Goal: Communication & Community: Answer question/provide support

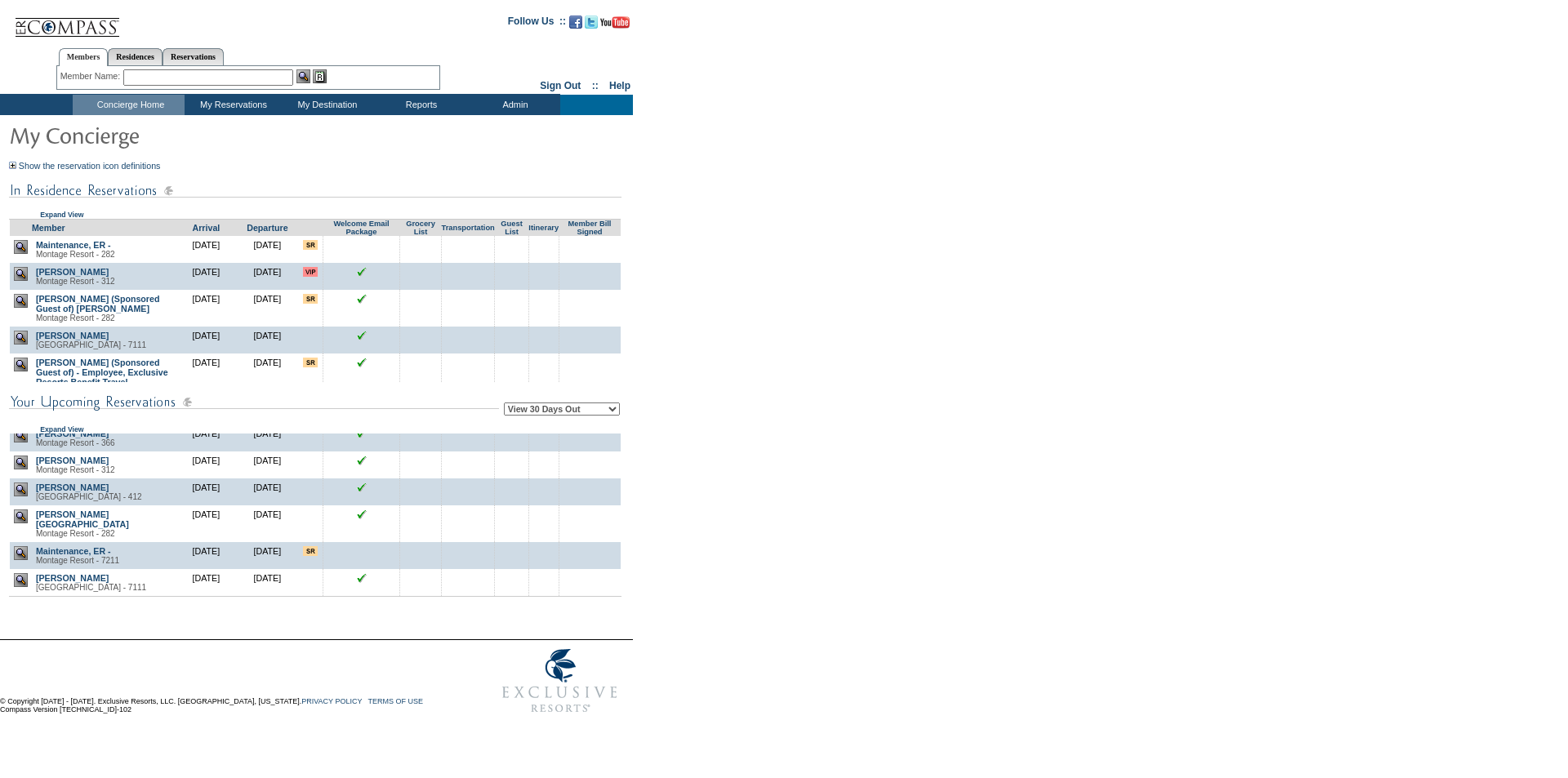
scroll to position [1393, 0]
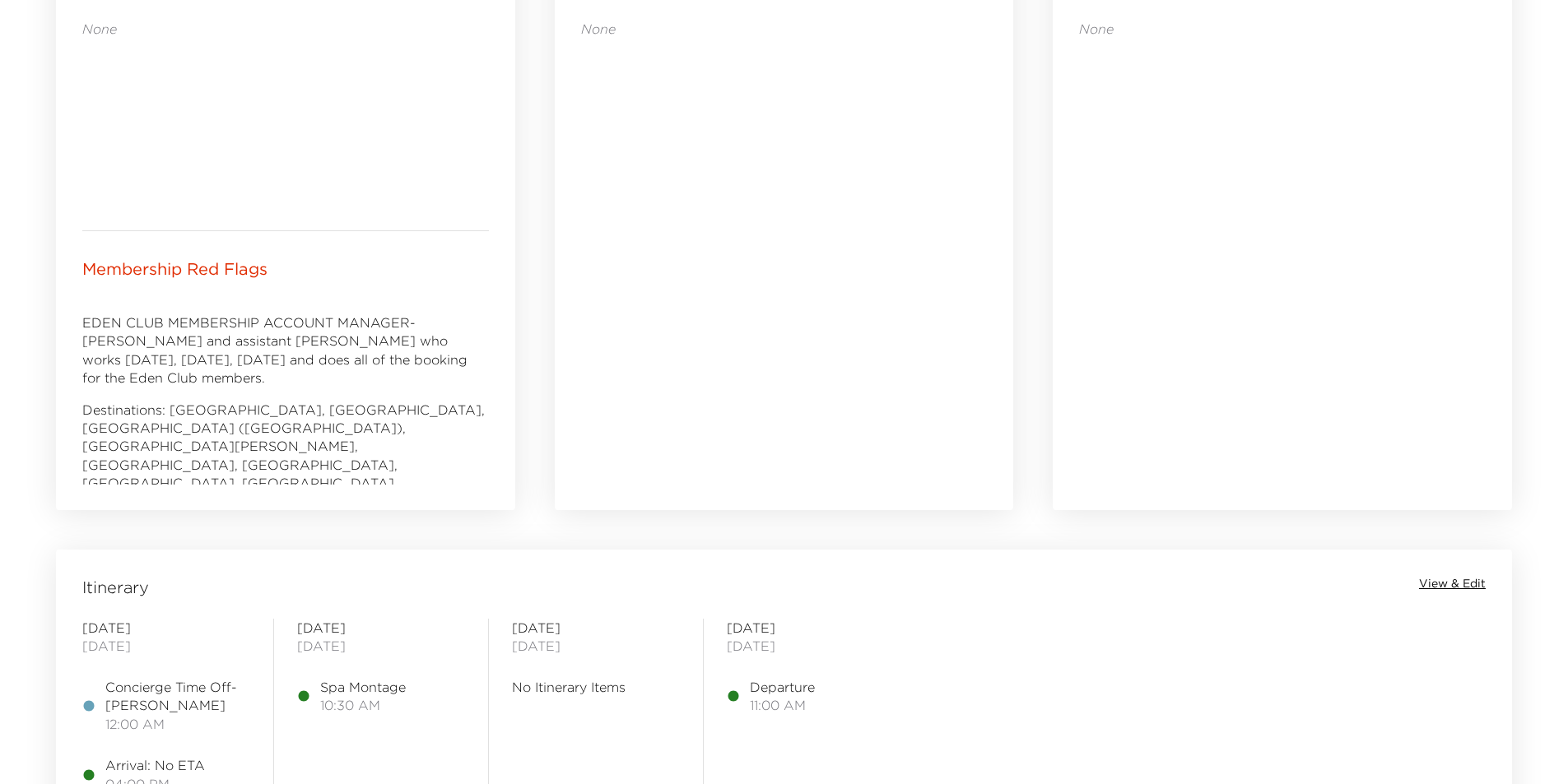
scroll to position [1097, 0]
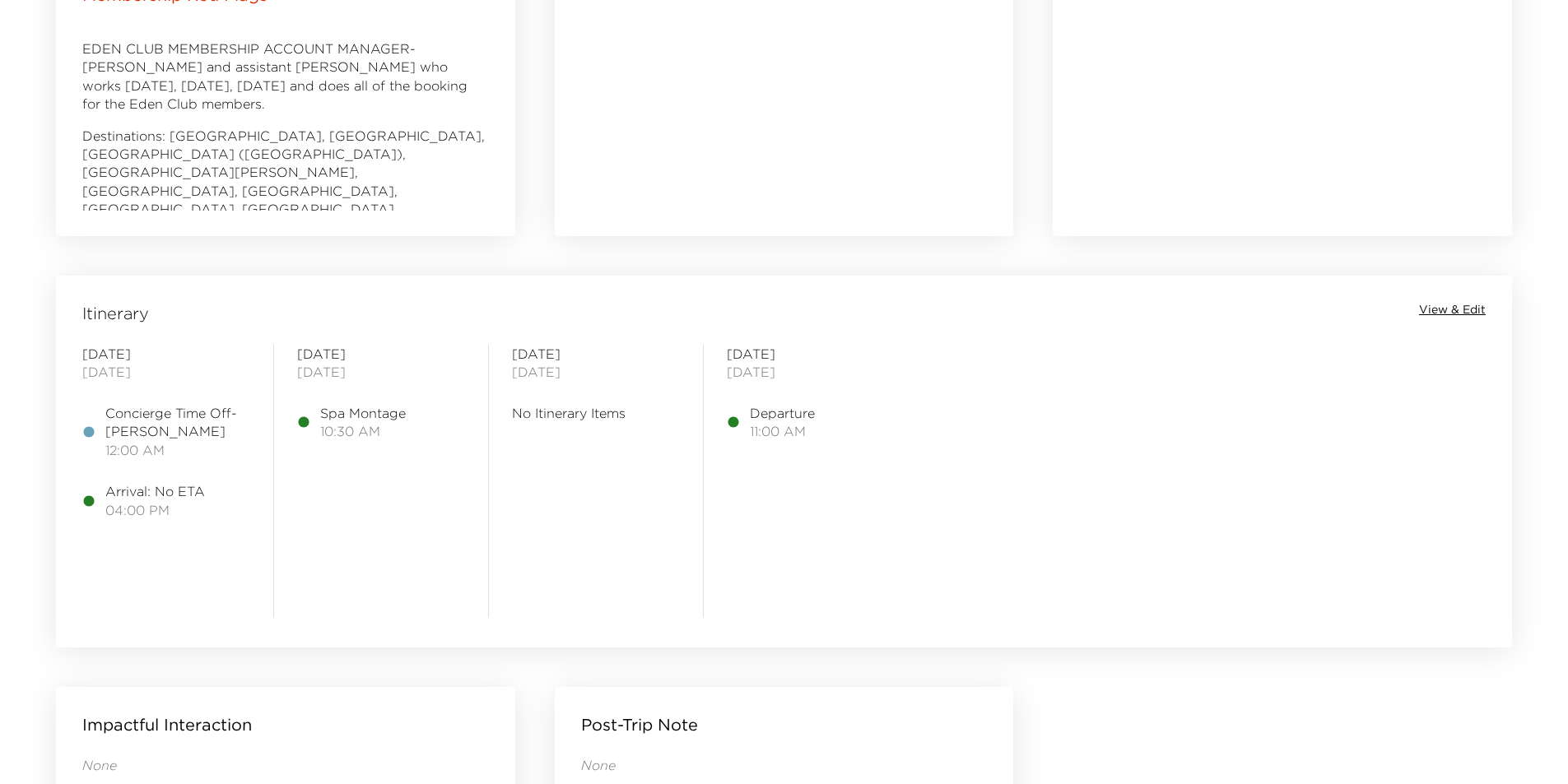
click at [1441, 302] on span "View & Edit" at bounding box center [1452, 309] width 67 height 16
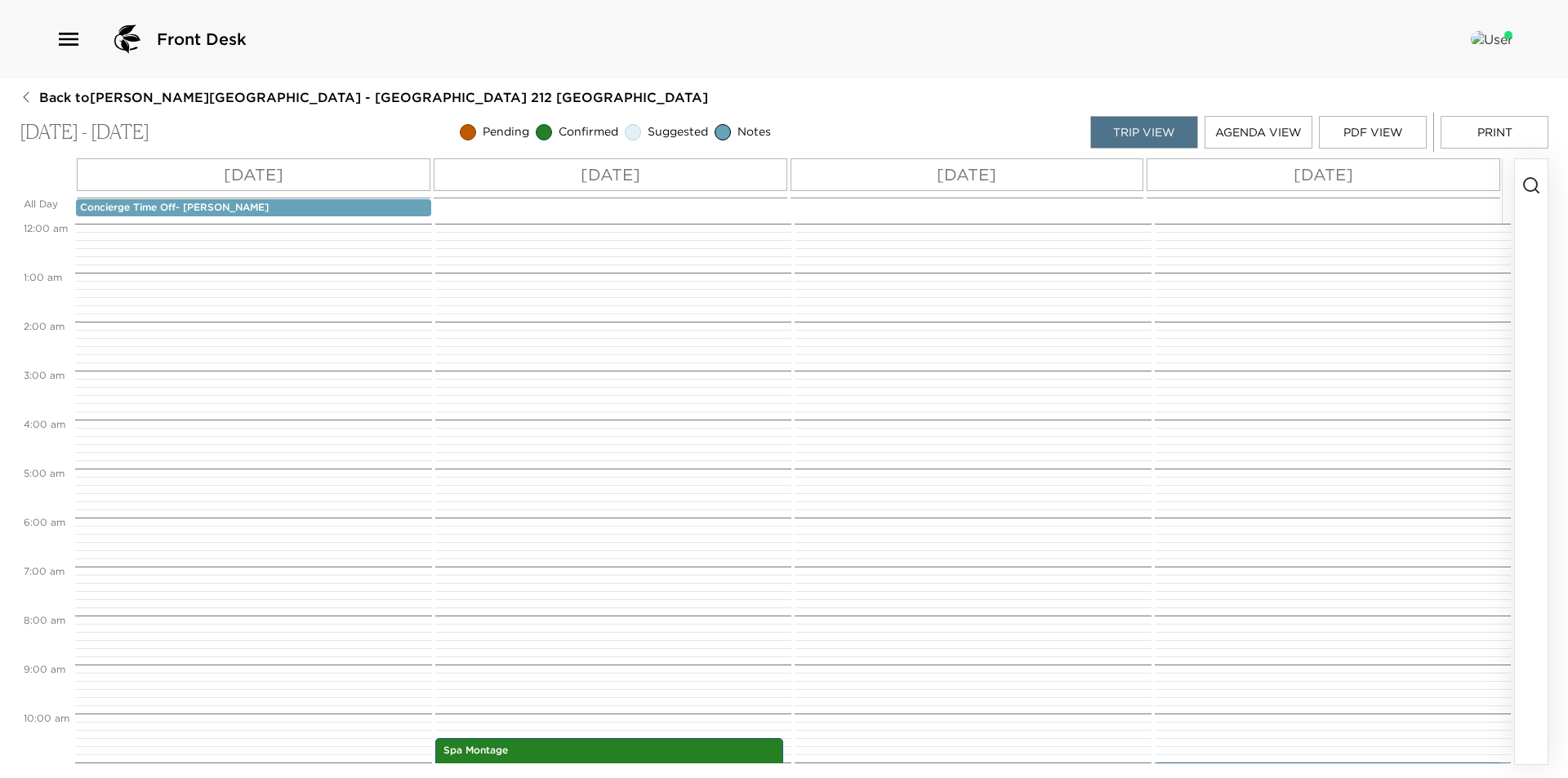
scroll to position [515, 0]
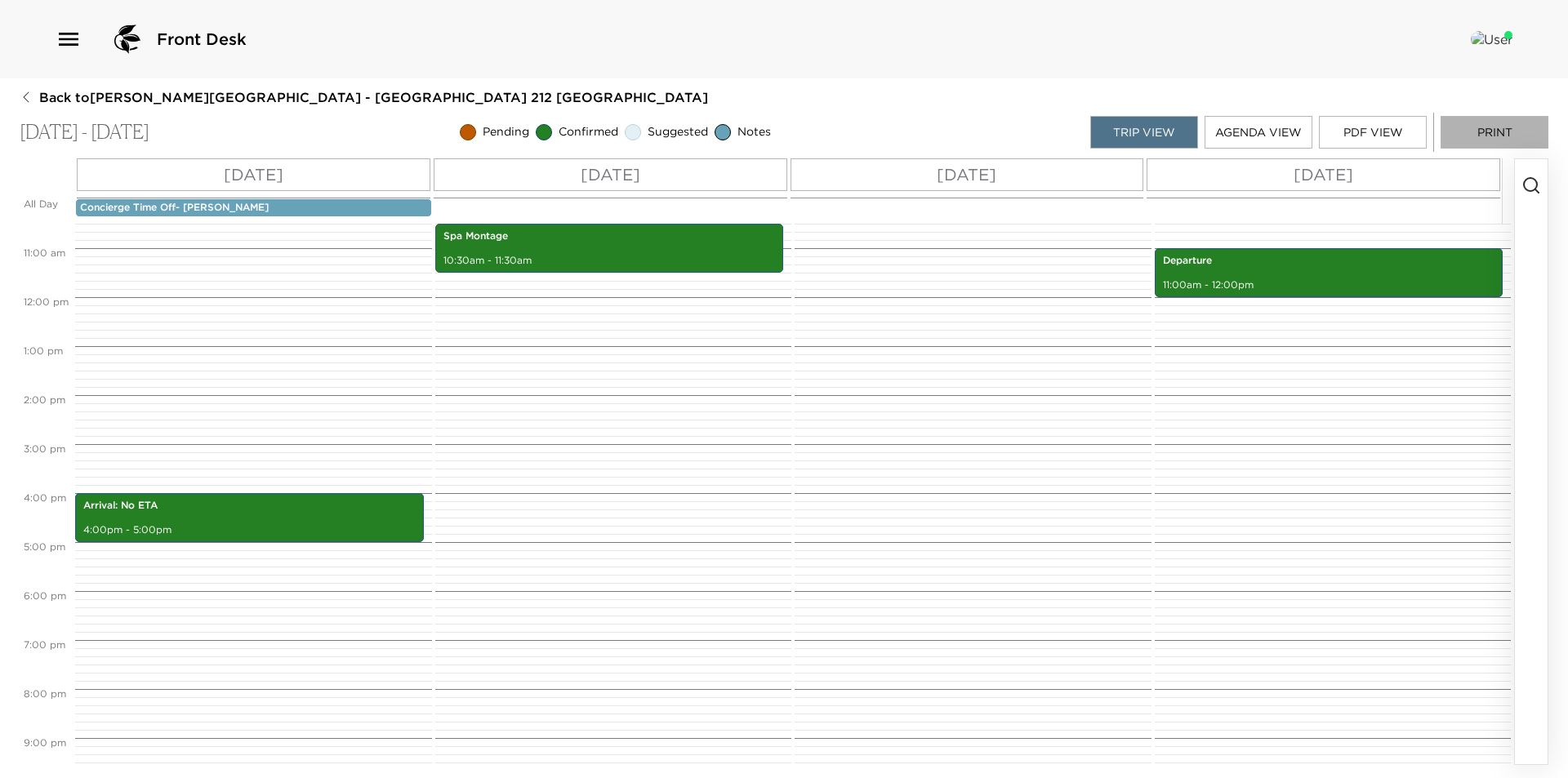
click at [1462, 141] on button "Print" at bounding box center [1494, 132] width 108 height 33
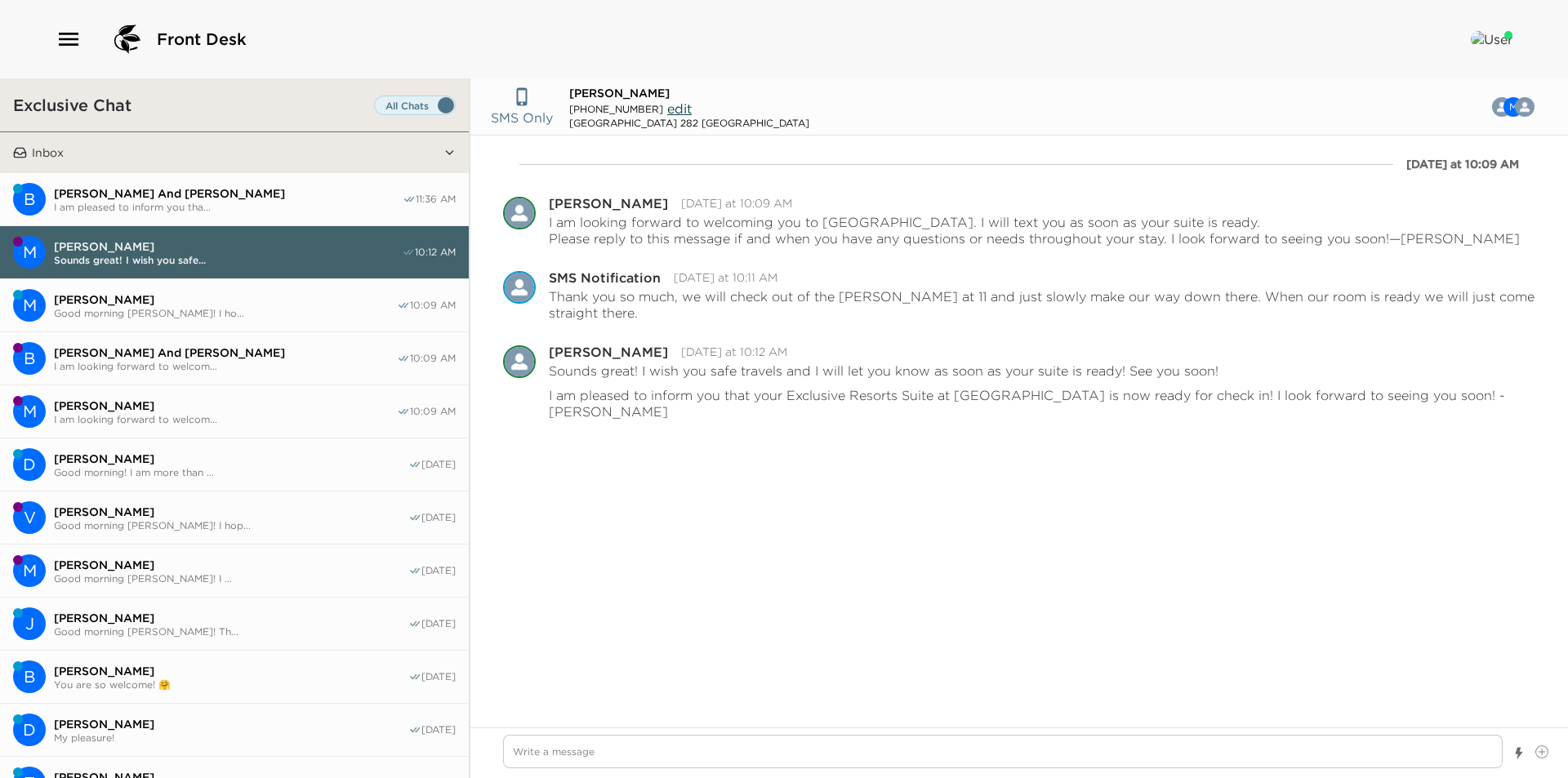
click at [188, 418] on span "I am looking forward to welcom..." at bounding box center [225, 419] width 343 height 13
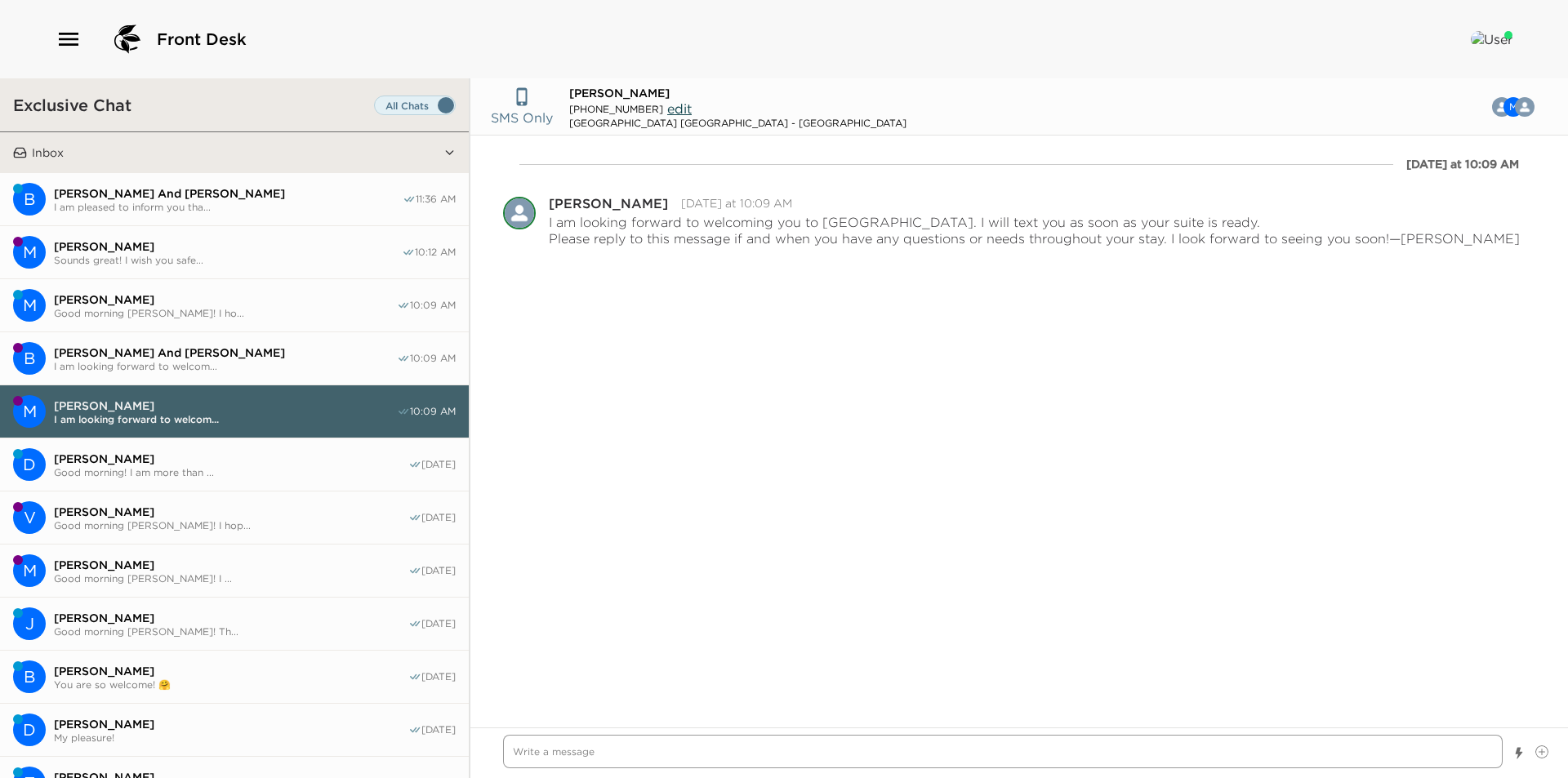
click at [784, 760] on textarea "Write a message" at bounding box center [1003, 752] width 999 height 34
paste textarea "I am pleased to inform you that your Exclusive Resorts Suite at Montage Laguna …"
type textarea "x"
type textarea "I am pleased to inform you that your Exclusive Resorts Suite at Montage Laguna …"
type textarea "x"
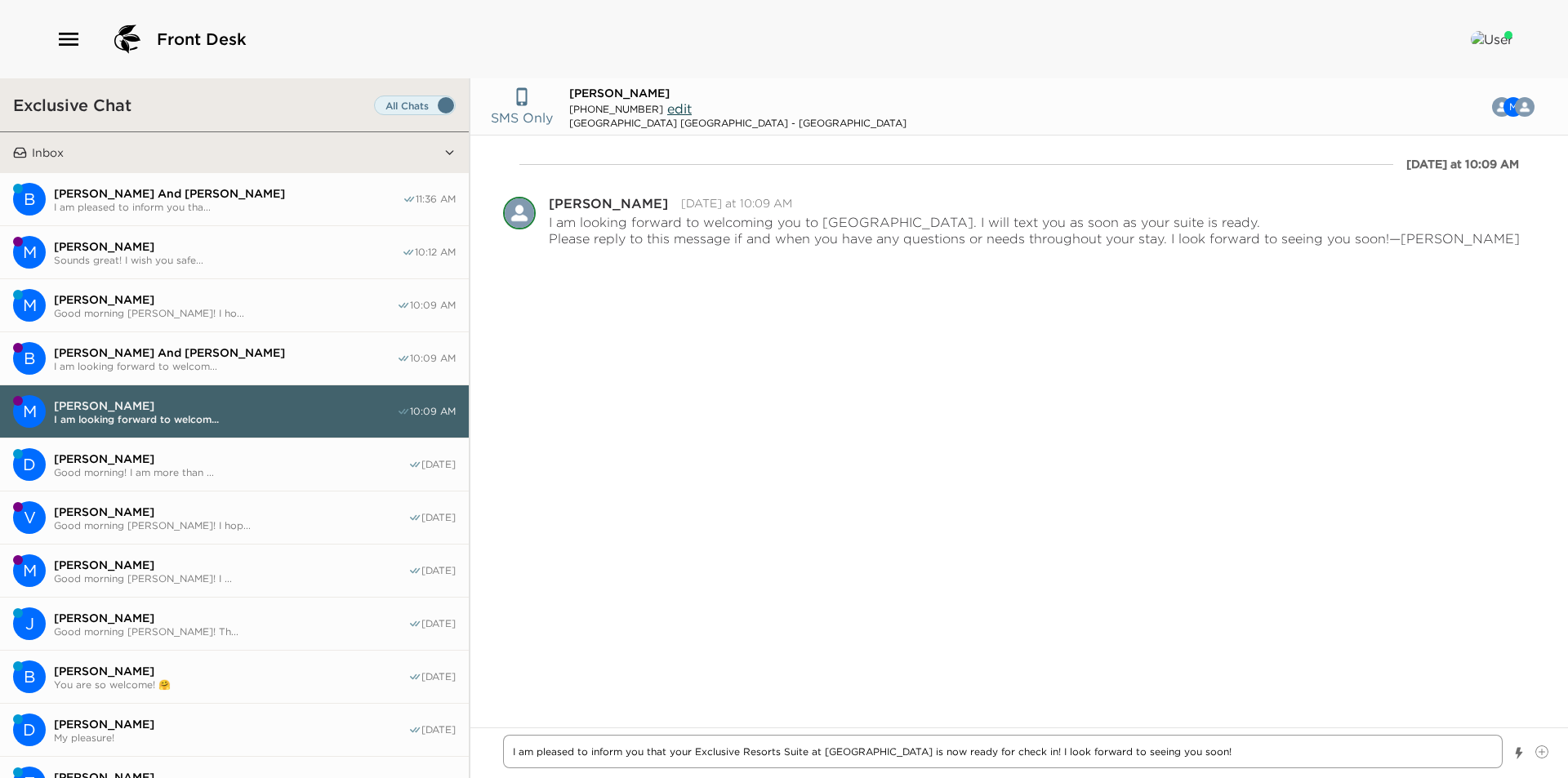
type textarea "I am pleased to inform you that your Exclusive Resorts Suite at Montage Laguna …"
type textarea "x"
type textarea "I am pleased to inform you that your Exclusive Resorts Suite at Montage Laguna …"
type textarea "x"
type textarea "I am pleased to inform you that your Exclusive Resorts Suite at Montage Laguna …"
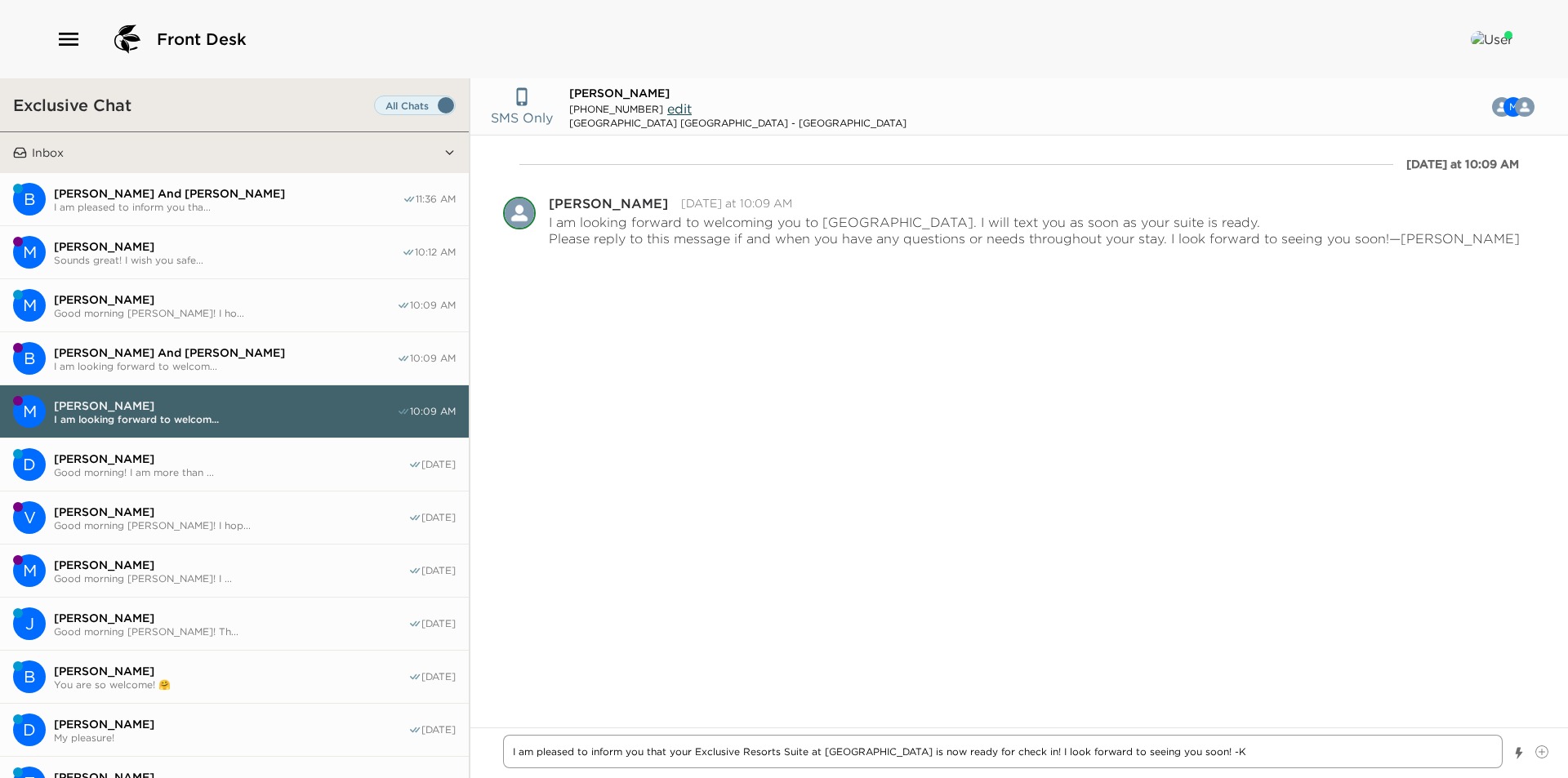
type textarea "x"
type textarea "I am pleased to inform you that your Exclusive Resorts Suite at Montage Laguna …"
type textarea "x"
type textarea "I am pleased to inform you that your Exclusive Resorts Suite at Montage Laguna …"
type textarea "x"
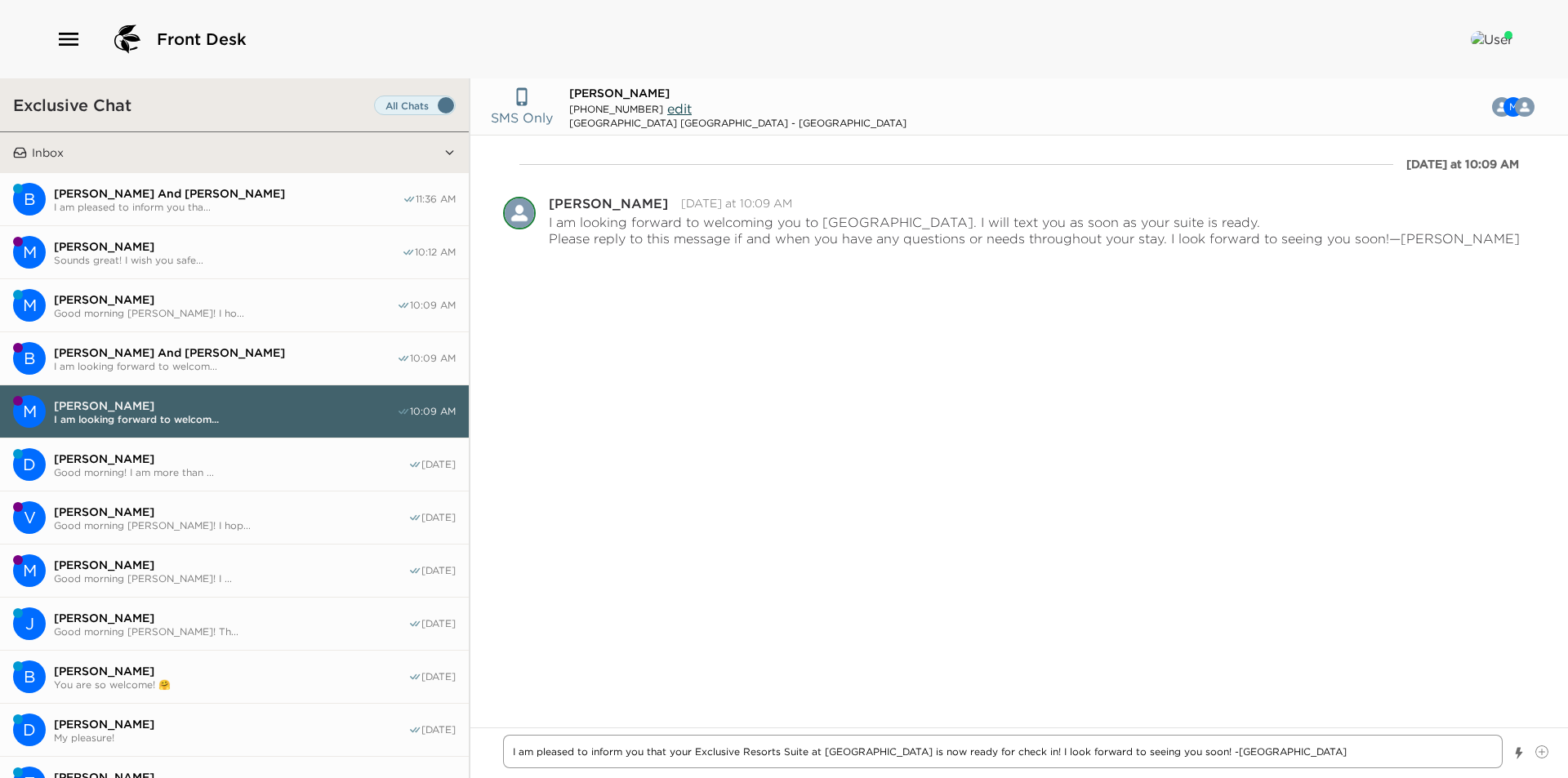
type textarea "I am pleased to inform you that your Exclusive Resorts Suite at [GEOGRAPHIC_DAT…"
type textarea "x"
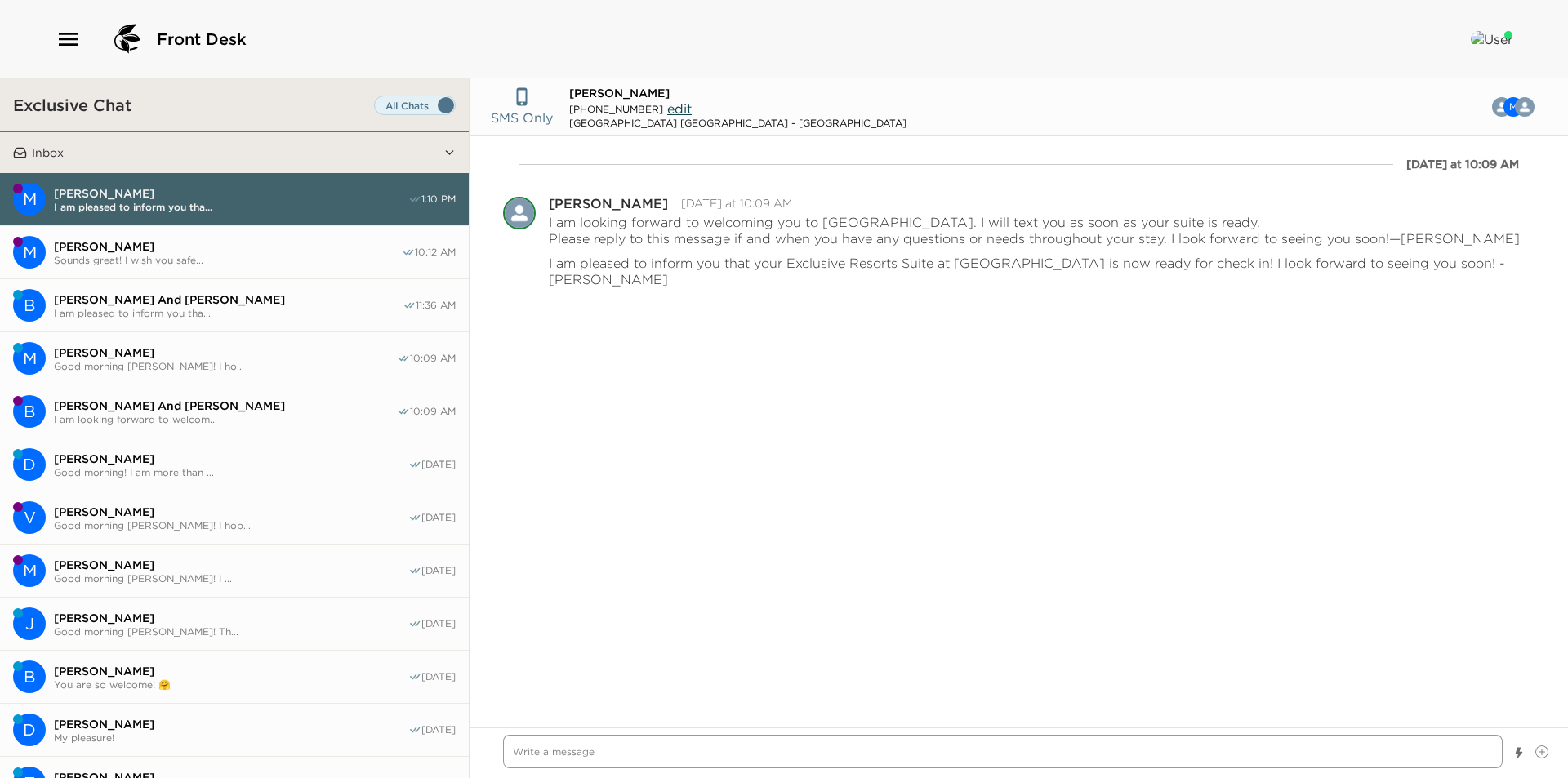
type textarea "x"
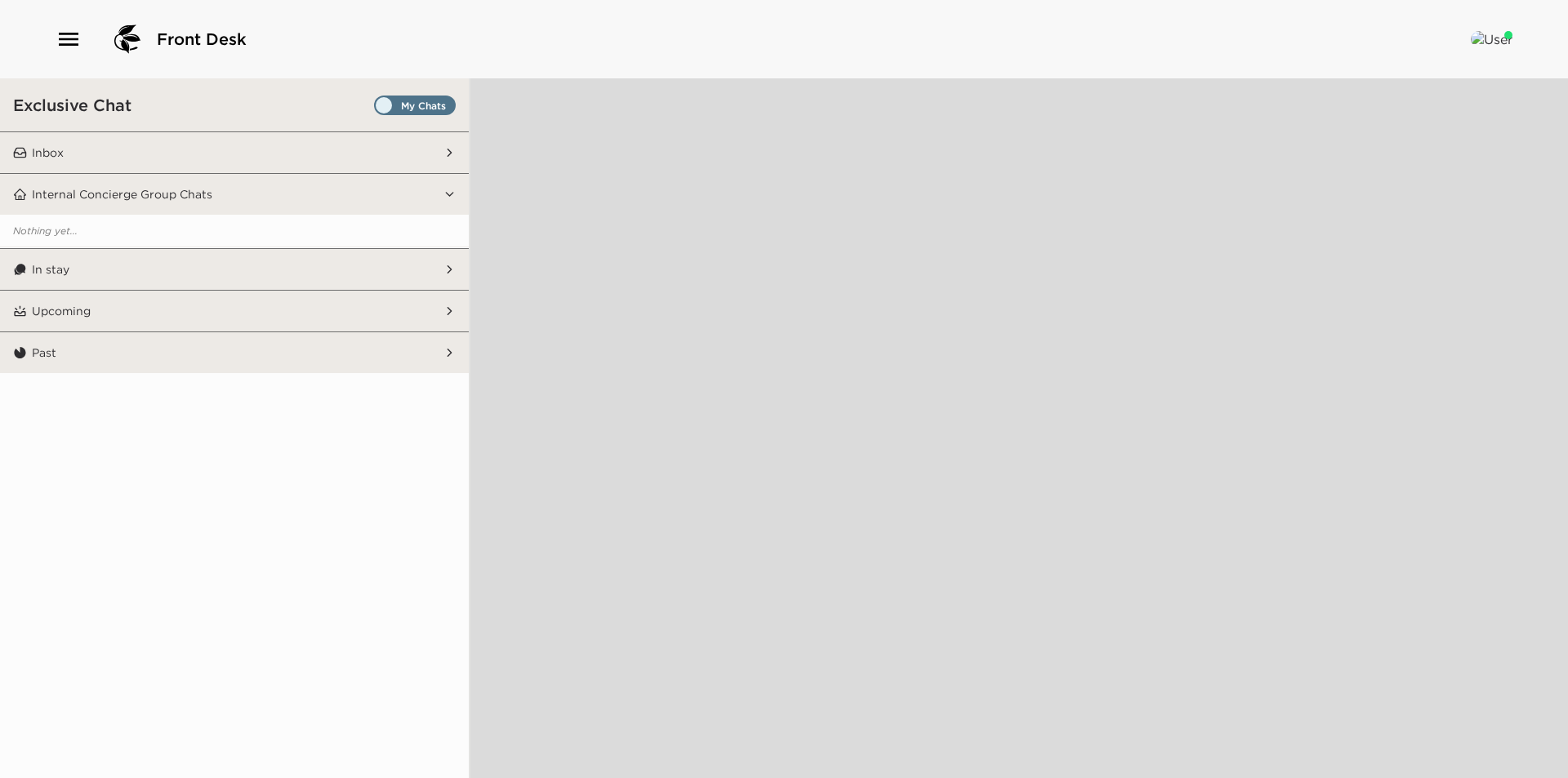
click at [363, 148] on button "Inbox" at bounding box center [235, 153] width 417 height 41
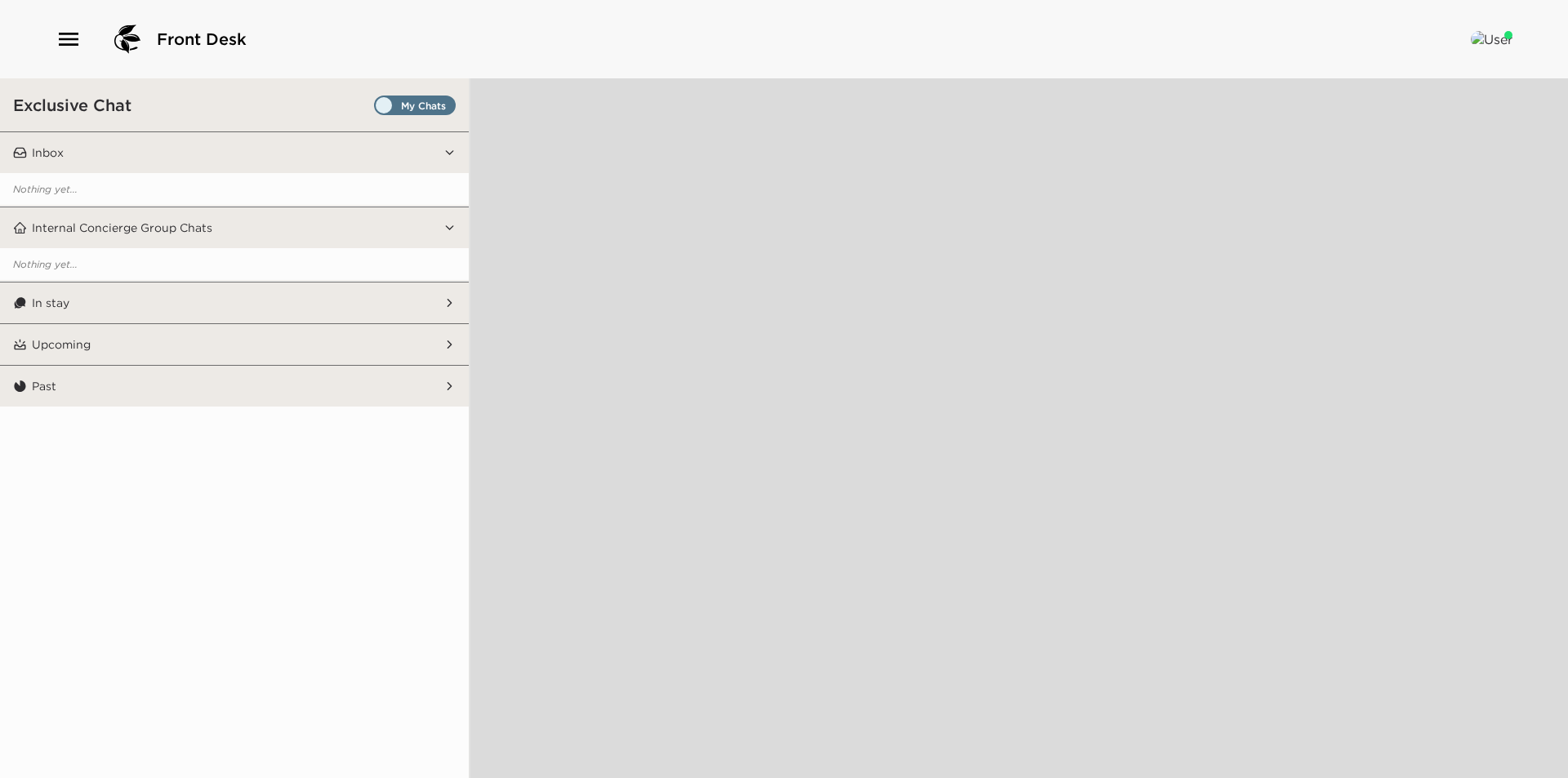
click at [407, 106] on span "Set all destinations" at bounding box center [414, 109] width 81 height 19
click at [377, 109] on input "Set all destinations" at bounding box center [377, 109] width 0 height 0
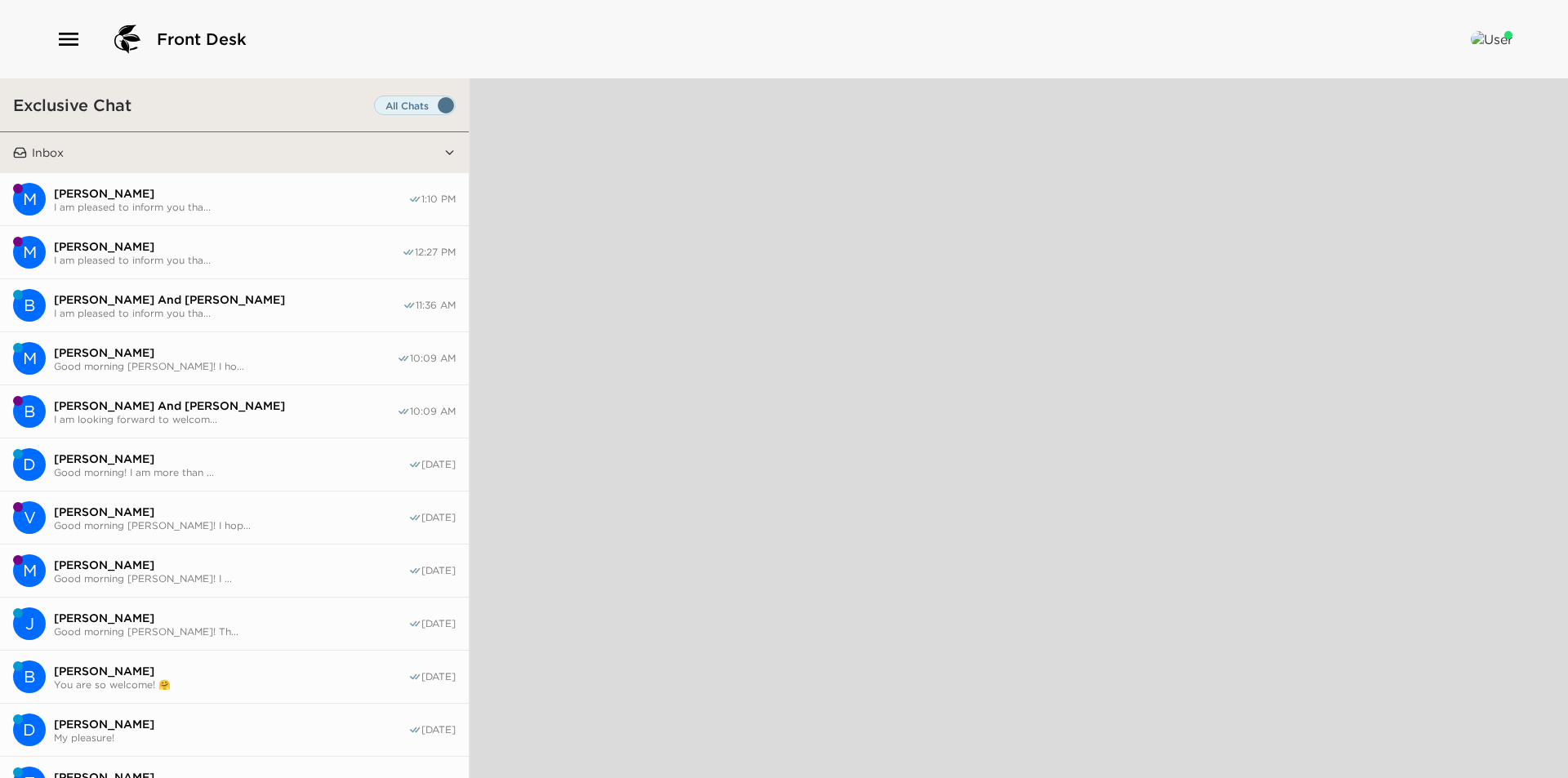
click at [510, 29] on div "Front Desk" at bounding box center [784, 39] width 1457 height 39
click at [285, 29] on div "Front Desk" at bounding box center [784, 39] width 1457 height 39
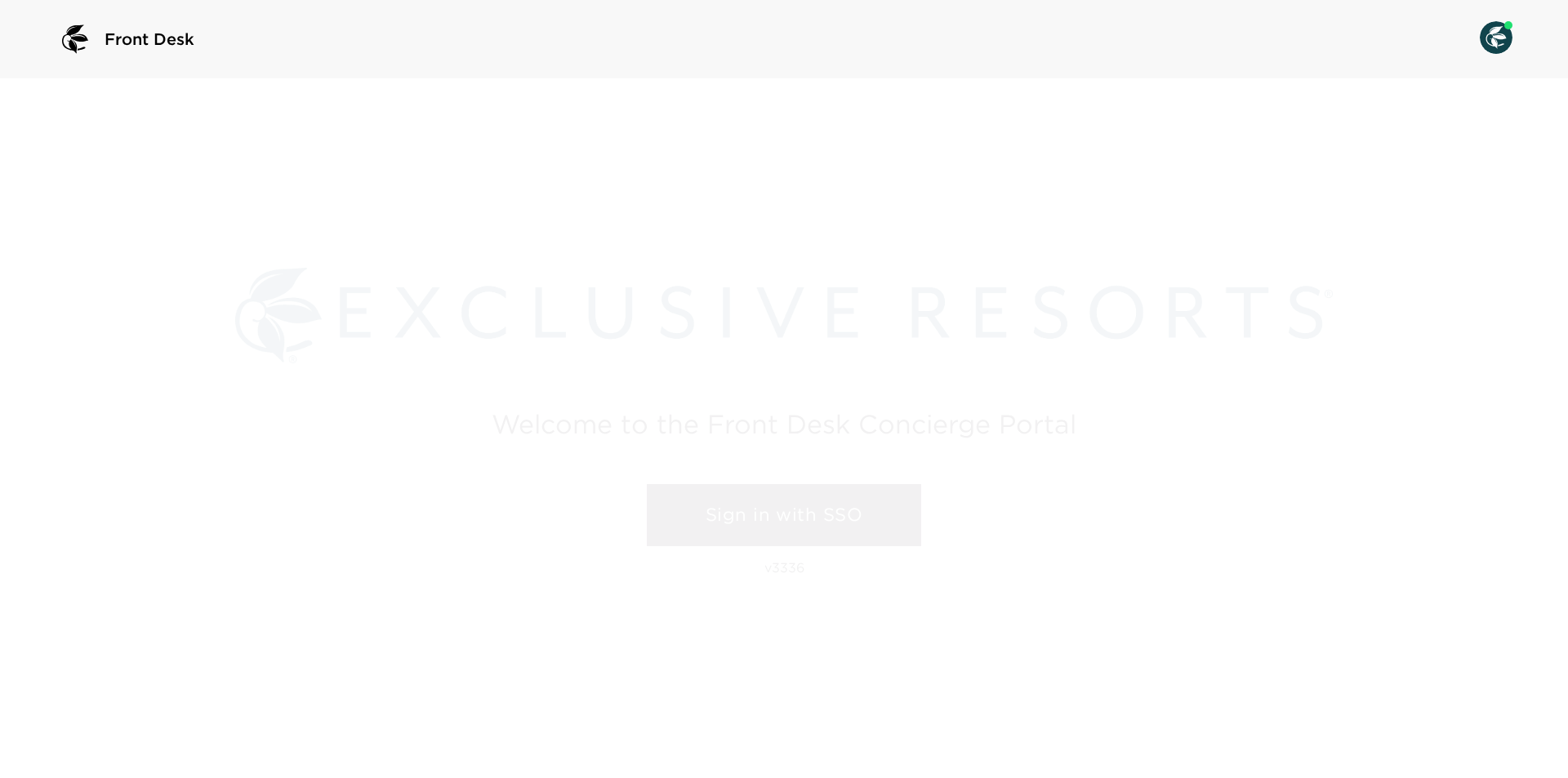
click at [792, 526] on link "Sign in with SSO" at bounding box center [783, 516] width 274 height 62
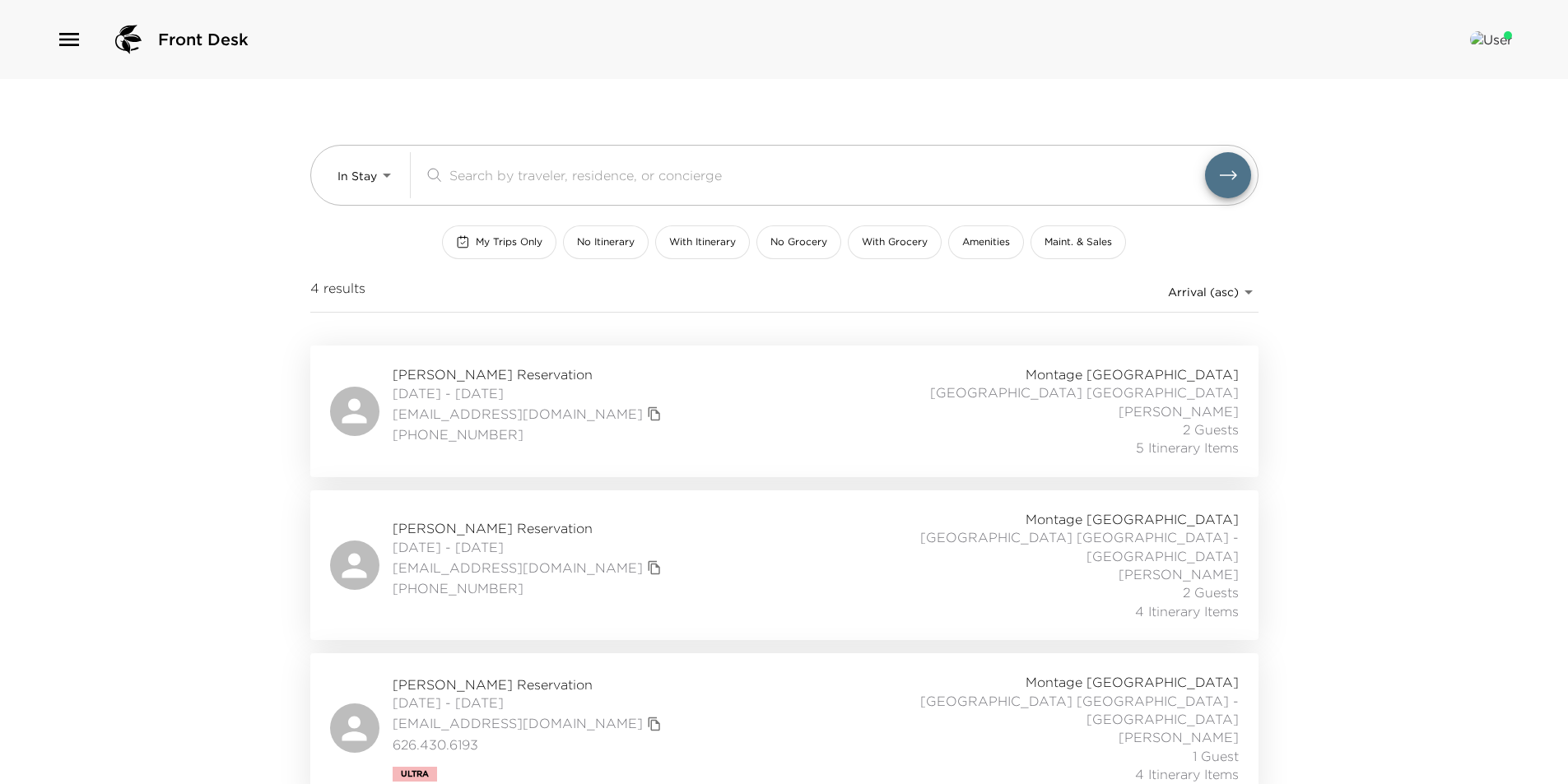
click at [65, 46] on icon "button" at bounding box center [68, 40] width 19 height 14
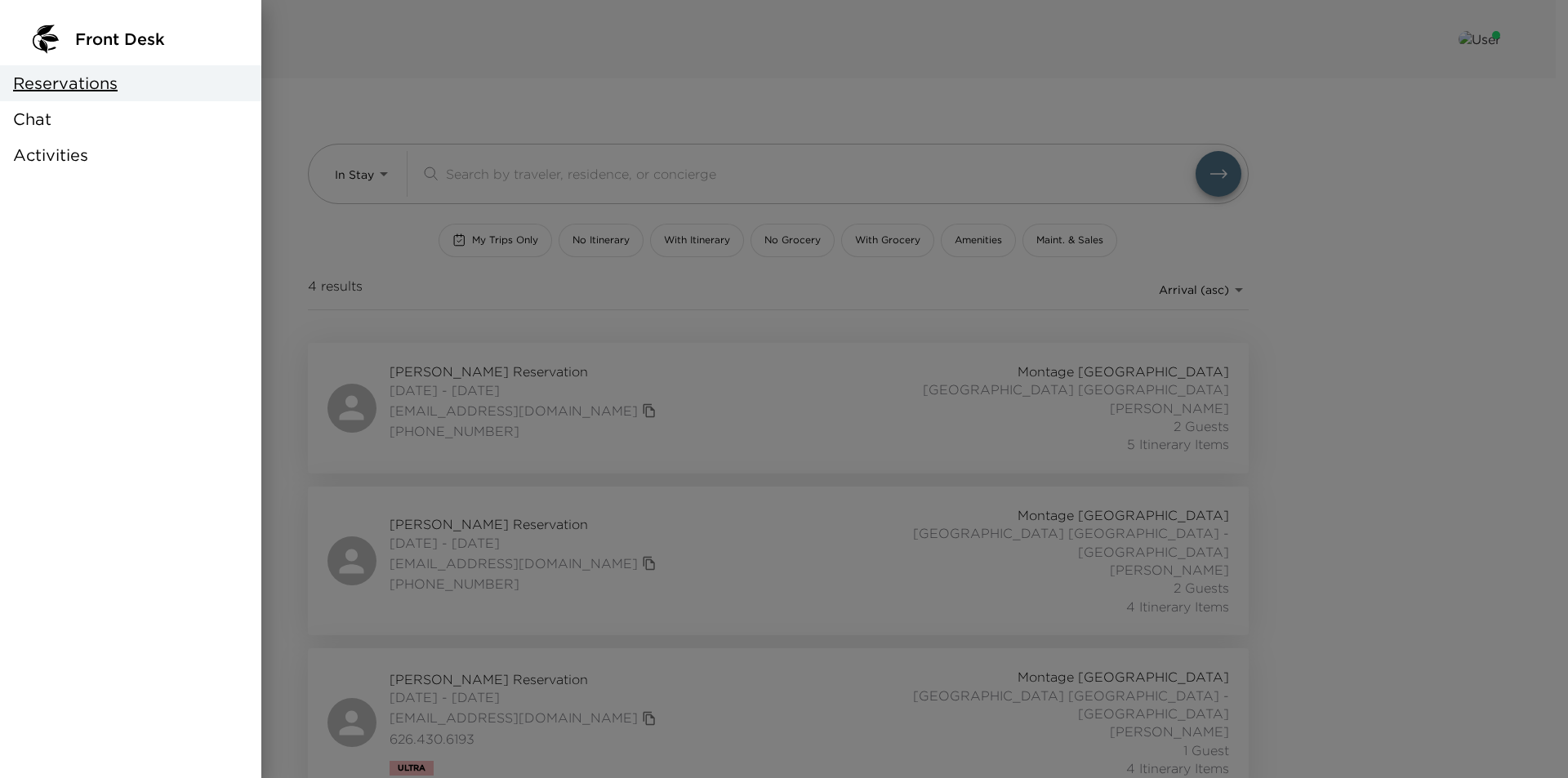
click at [69, 127] on div "Chat" at bounding box center [131, 119] width 262 height 36
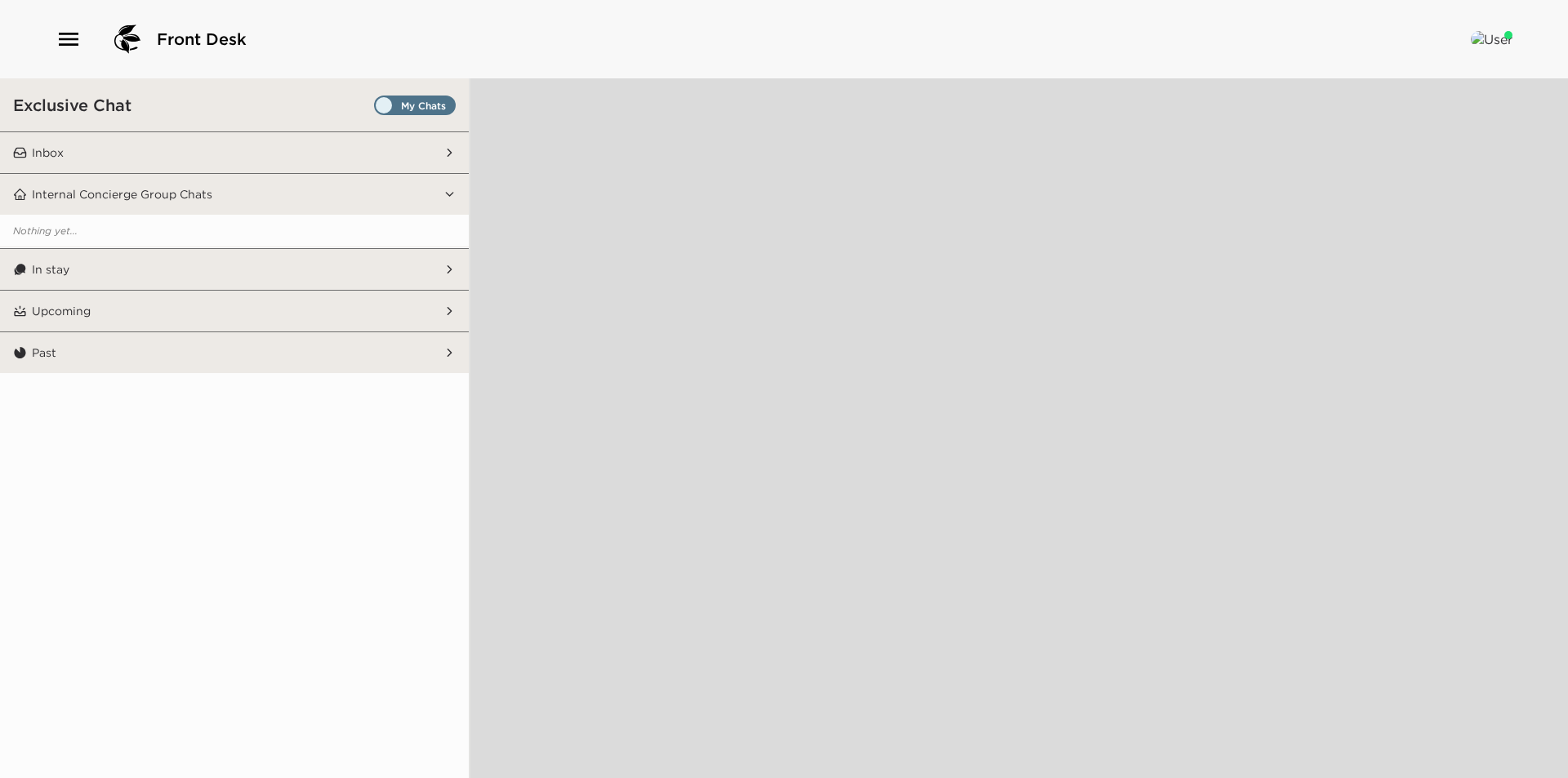
click at [394, 104] on span "Set all destinations" at bounding box center [414, 109] width 81 height 19
click at [377, 109] on input "Set all destinations" at bounding box center [377, 109] width 0 height 0
click at [322, 143] on button "Inbox" at bounding box center [235, 153] width 417 height 41
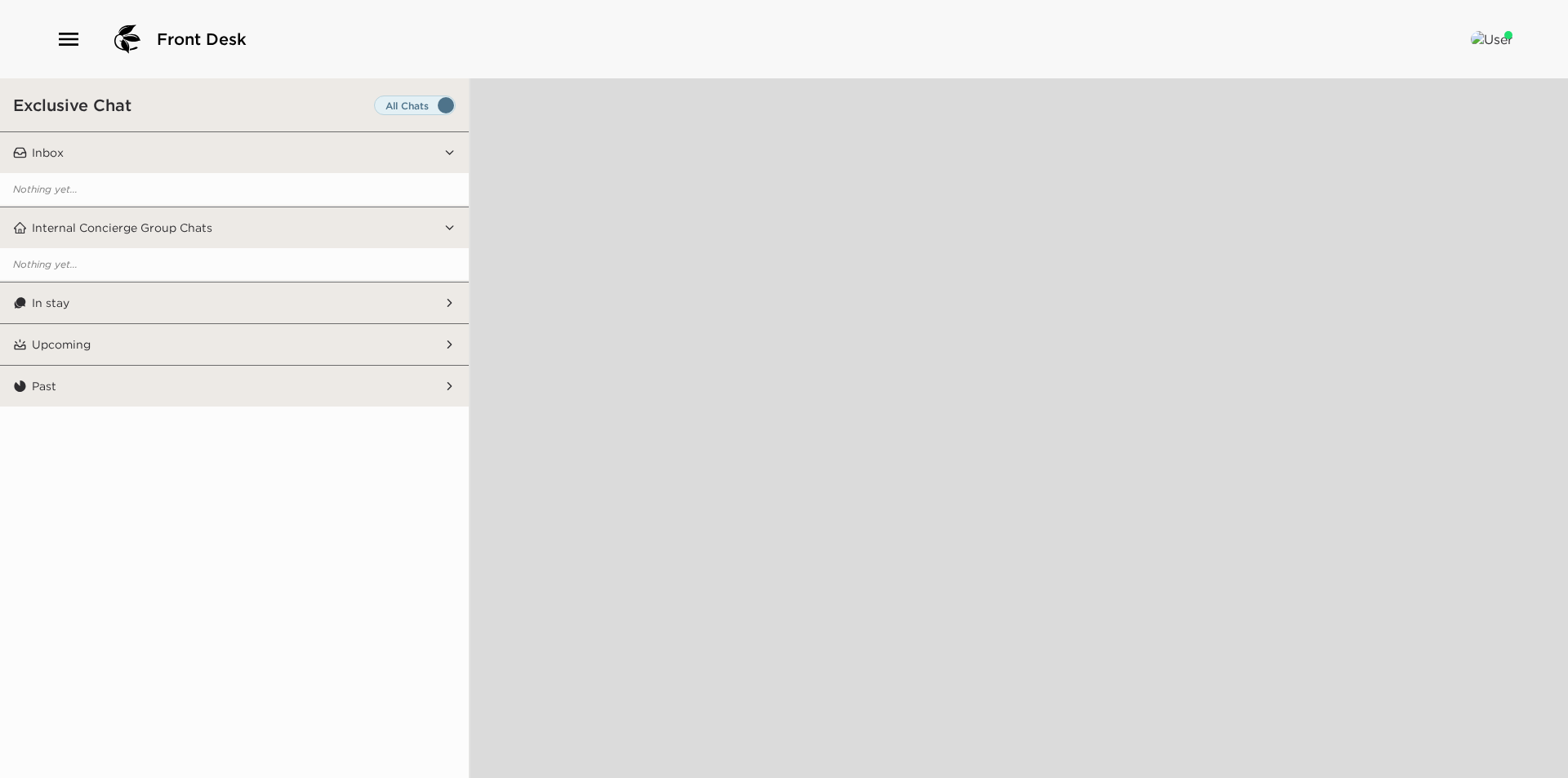
click at [409, 104] on span "Set all destinations" at bounding box center [414, 109] width 81 height 19
click at [377, 109] on input "Set all destinations" at bounding box center [377, 109] width 0 height 0
click at [409, 106] on span "Set all destinations" at bounding box center [414, 109] width 81 height 19
click at [377, 109] on input "Set all destinations" at bounding box center [377, 109] width 0 height 0
click at [364, 139] on button "Inbox" at bounding box center [235, 153] width 417 height 41
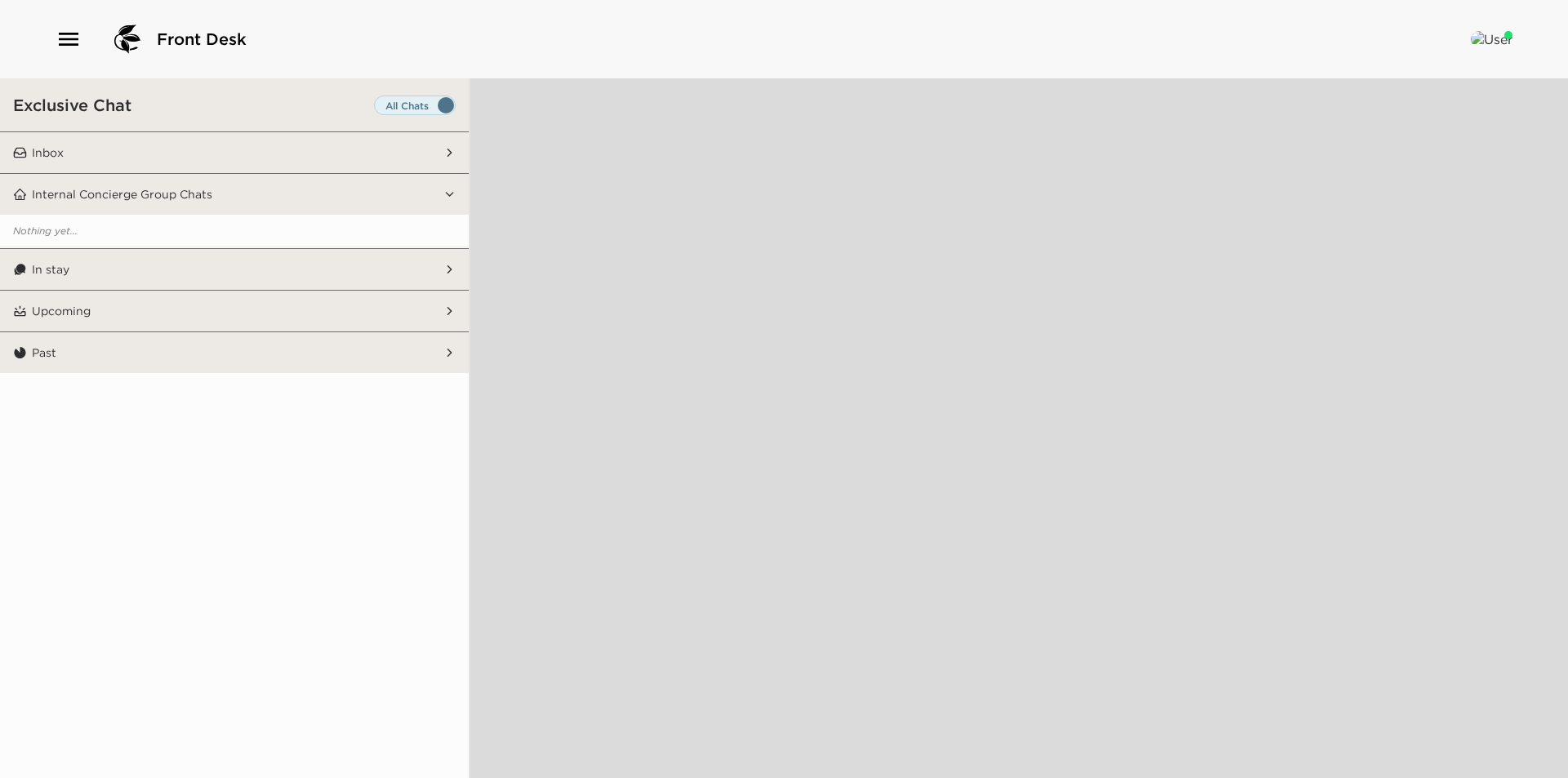
click at [364, 139] on button "Inbox" at bounding box center [235, 153] width 417 height 41
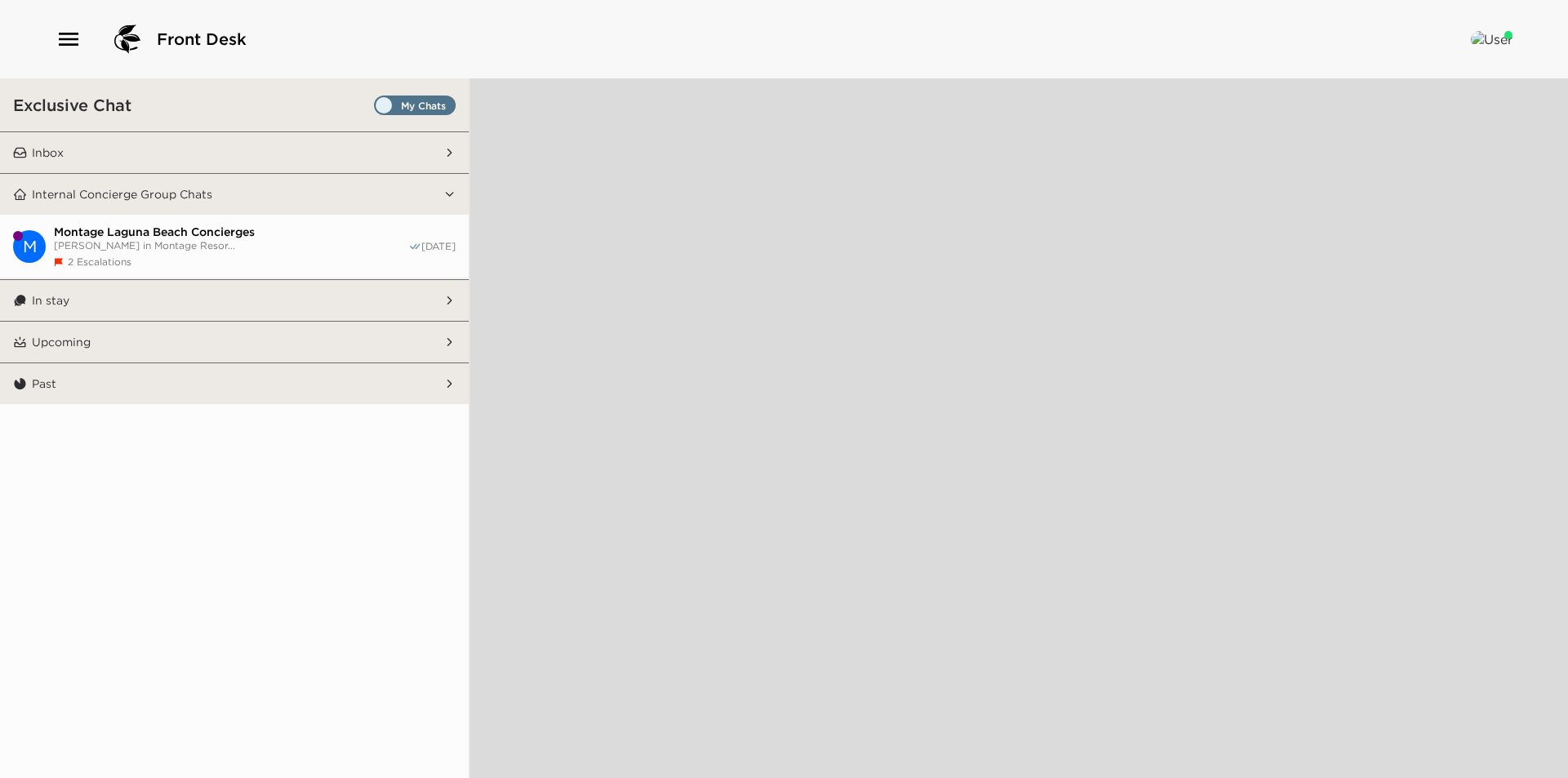
click at [392, 106] on span "Set all destinations" at bounding box center [414, 109] width 81 height 19
click at [377, 109] on input "Set all destinations" at bounding box center [377, 109] width 0 height 0
click at [316, 152] on button "Inbox" at bounding box center [235, 153] width 417 height 41
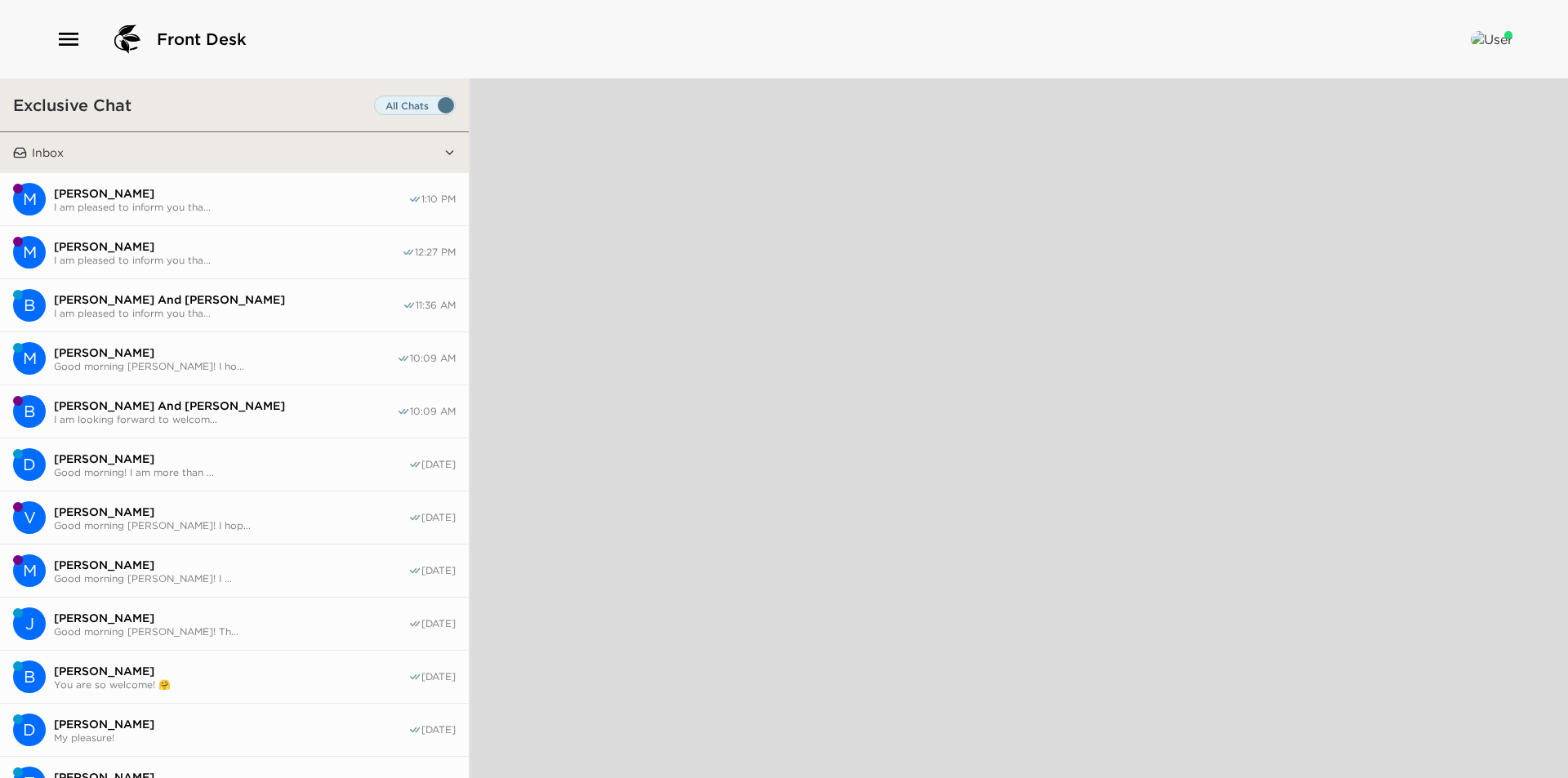
click at [270, 186] on span "[PERSON_NAME]" at bounding box center [231, 194] width 355 height 15
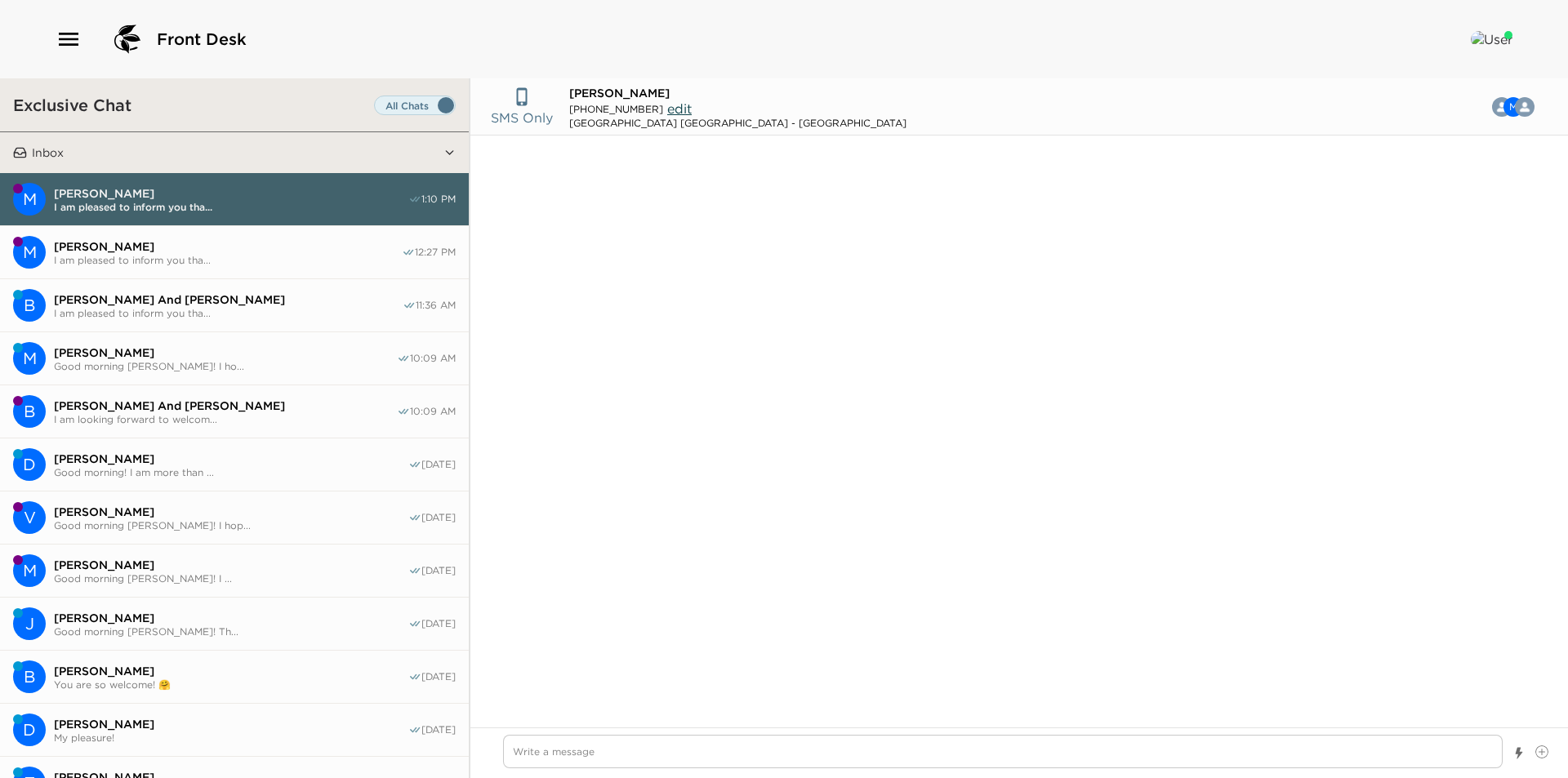
type input "[PHONE_NUMBER]"
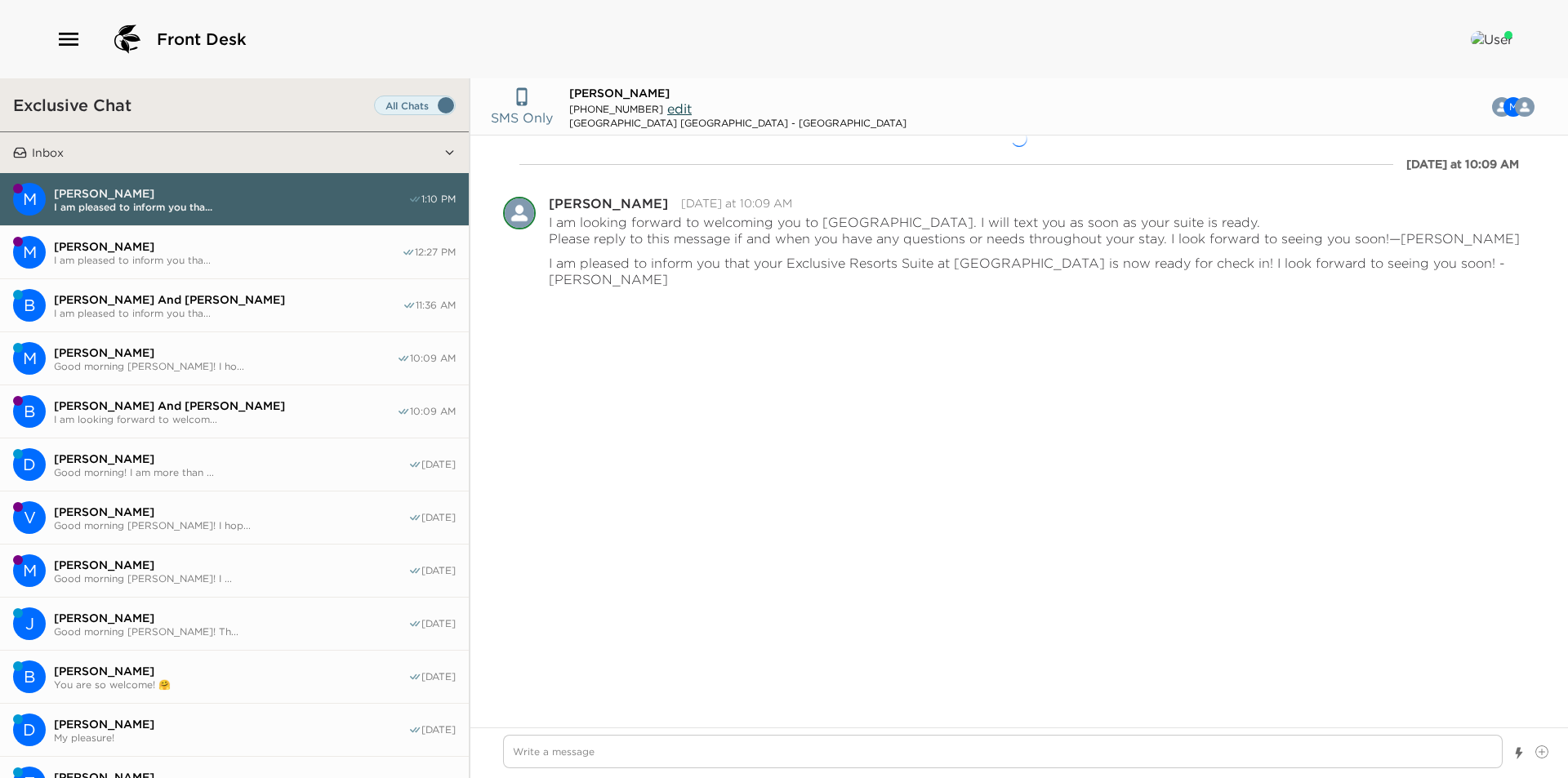
click at [268, 265] on button "M [PERSON_NAME] I am pleased to inform you tha... 12:27 PM" at bounding box center [234, 252] width 469 height 53
type textarea "x"
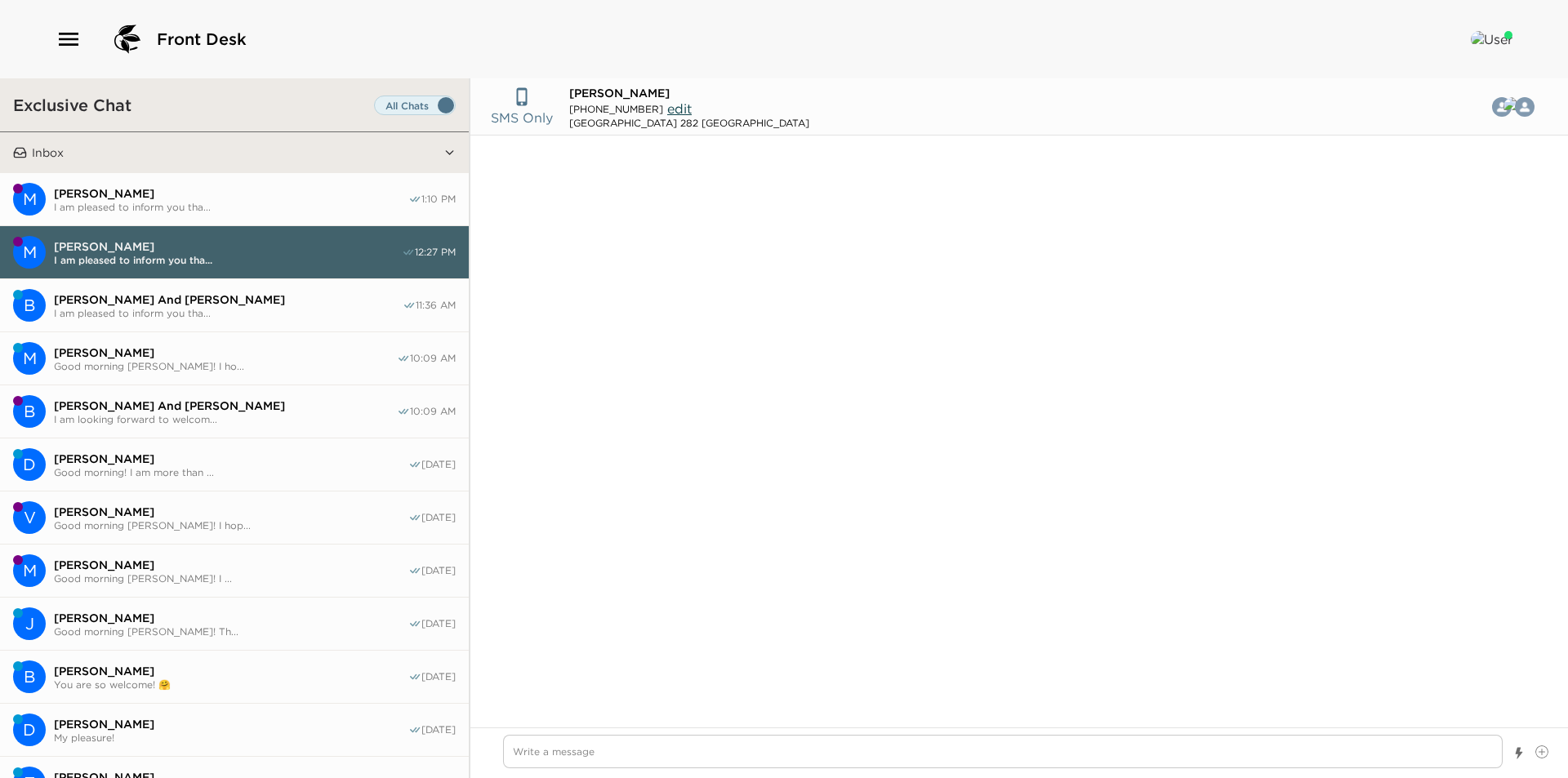
type input "[PHONE_NUMBER]"
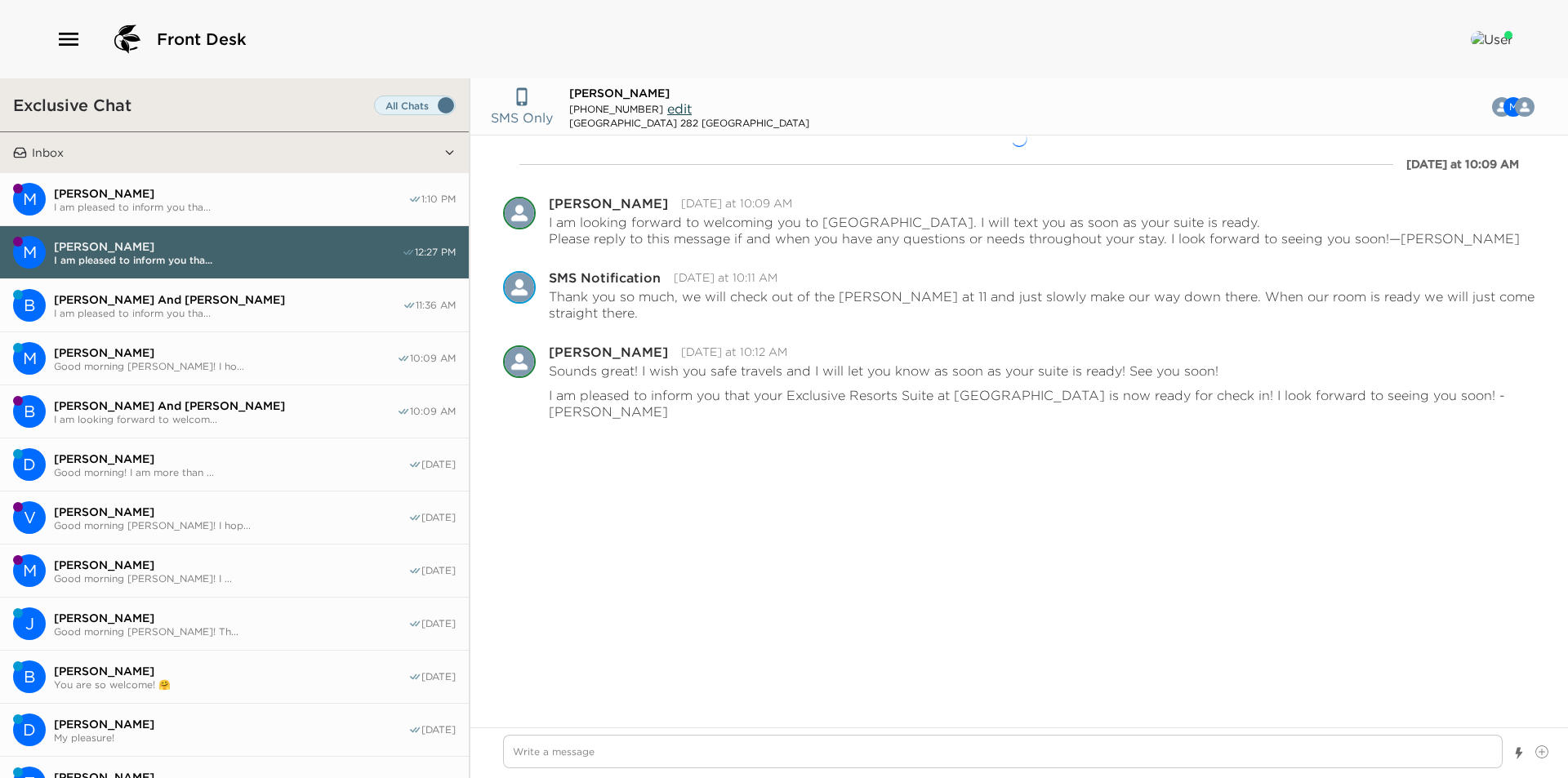
click at [265, 315] on span "I am pleased to inform you tha..." at bounding box center [228, 313] width 349 height 13
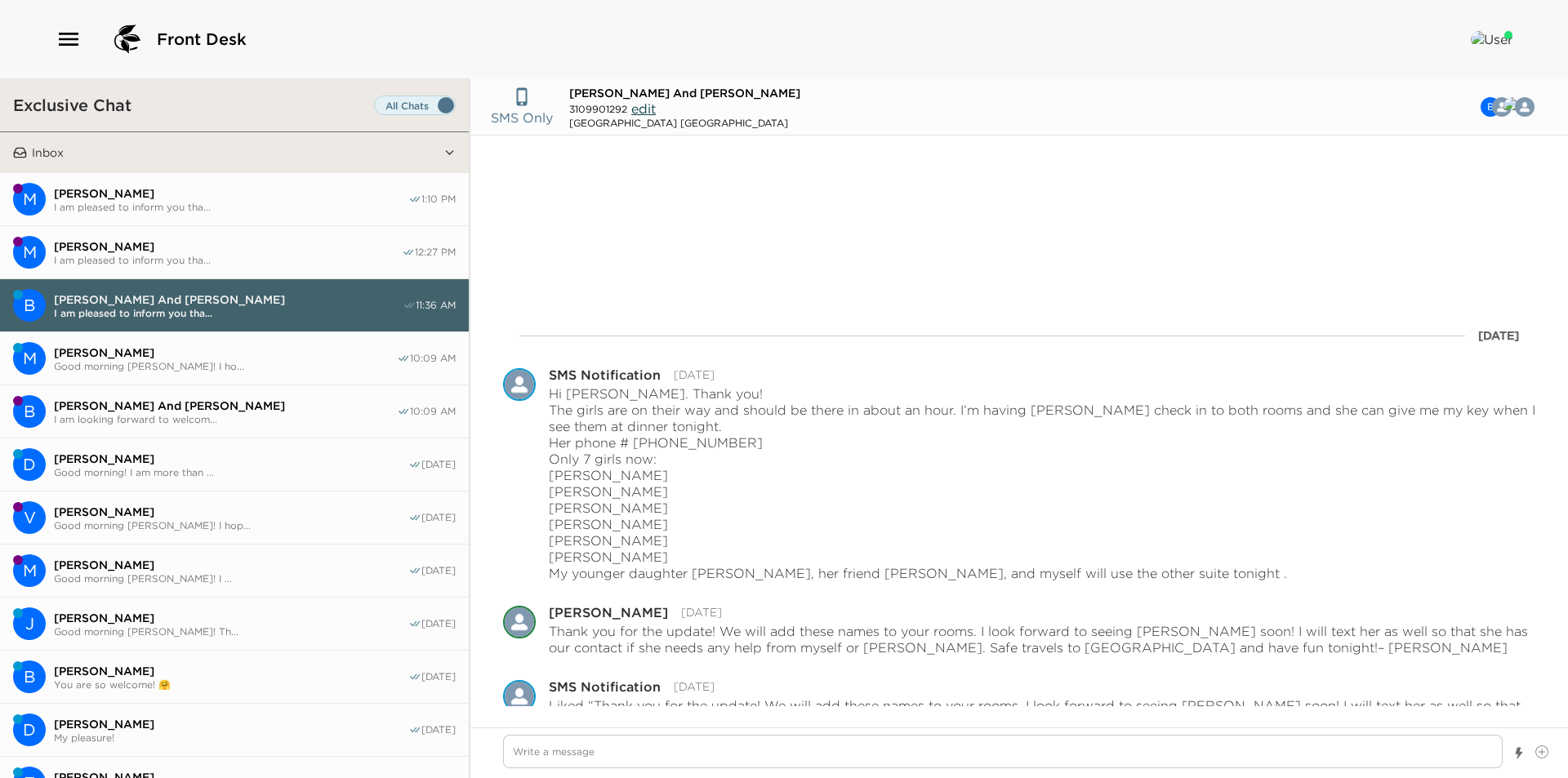
drag, startPoint x: 247, startPoint y: 231, endPoint x: 247, endPoint y: 204, distance: 27.0
click at [247, 229] on button "M [PERSON_NAME] I am pleased to inform you tha... 12:27 PM" at bounding box center [234, 252] width 469 height 53
click at [247, 205] on span "I am pleased to inform you tha..." at bounding box center [231, 207] width 355 height 13
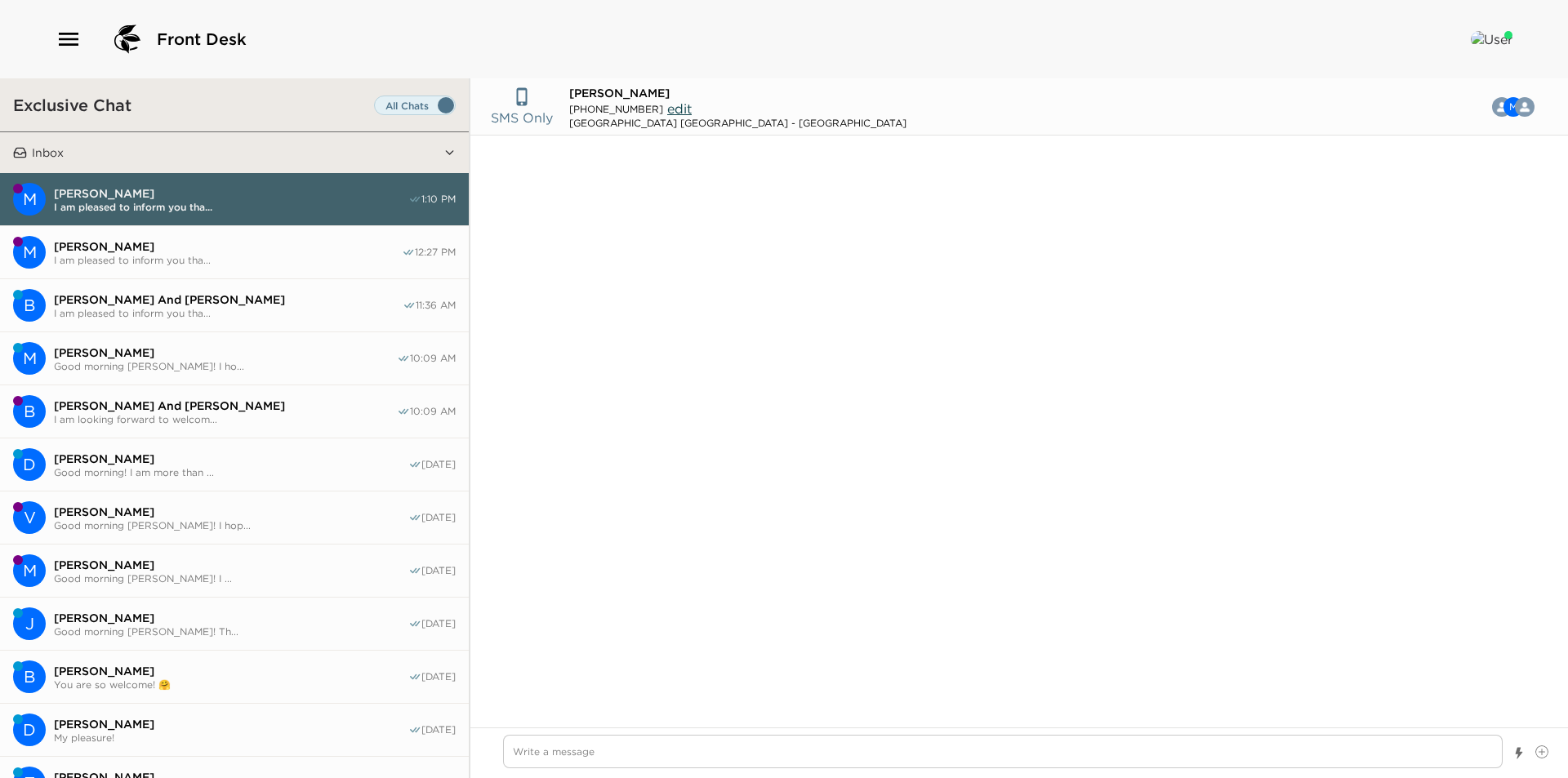
type textarea "x"
type input "[PHONE_NUMBER]"
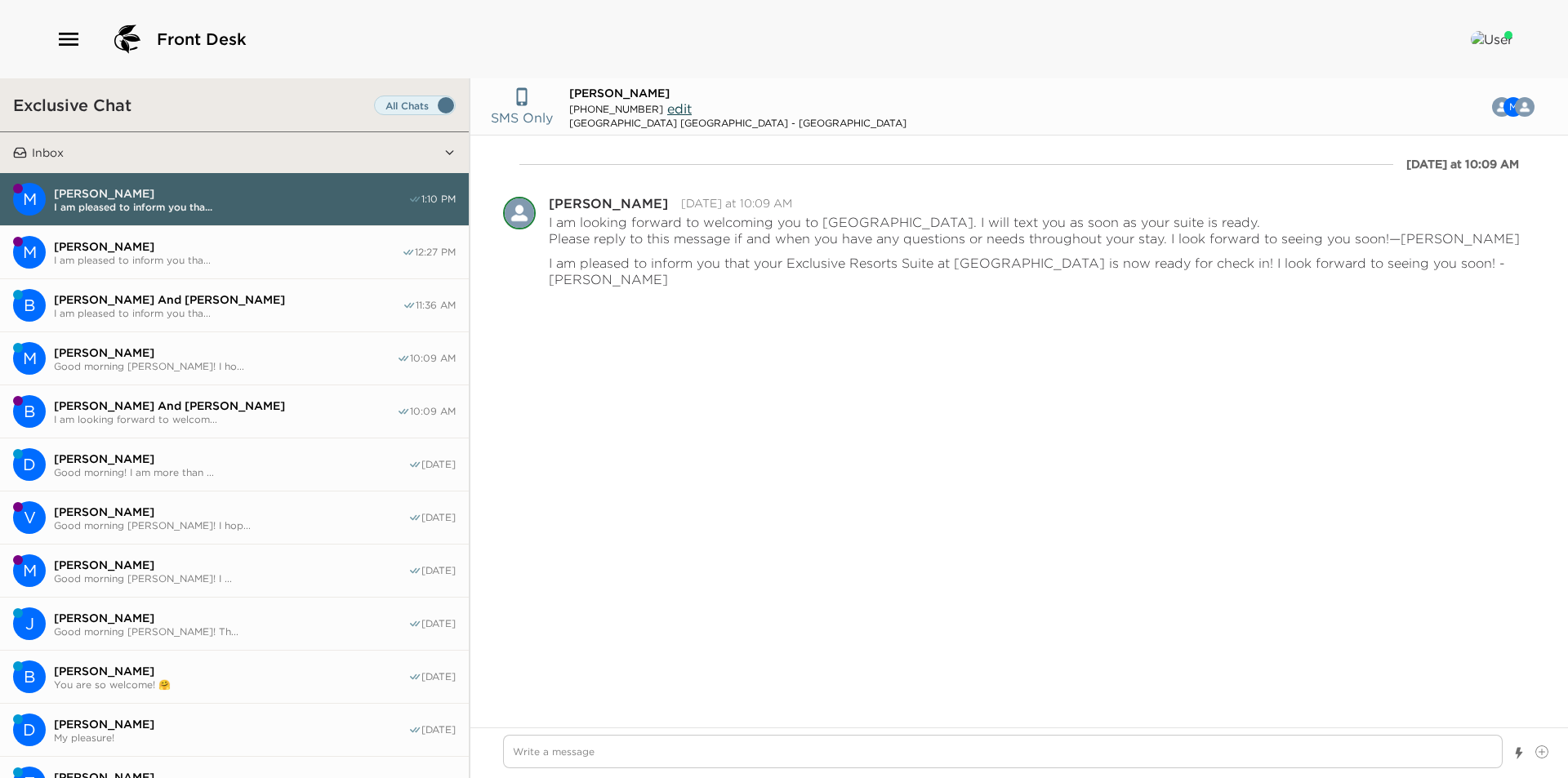
click at [225, 144] on button "Inbox" at bounding box center [235, 153] width 417 height 41
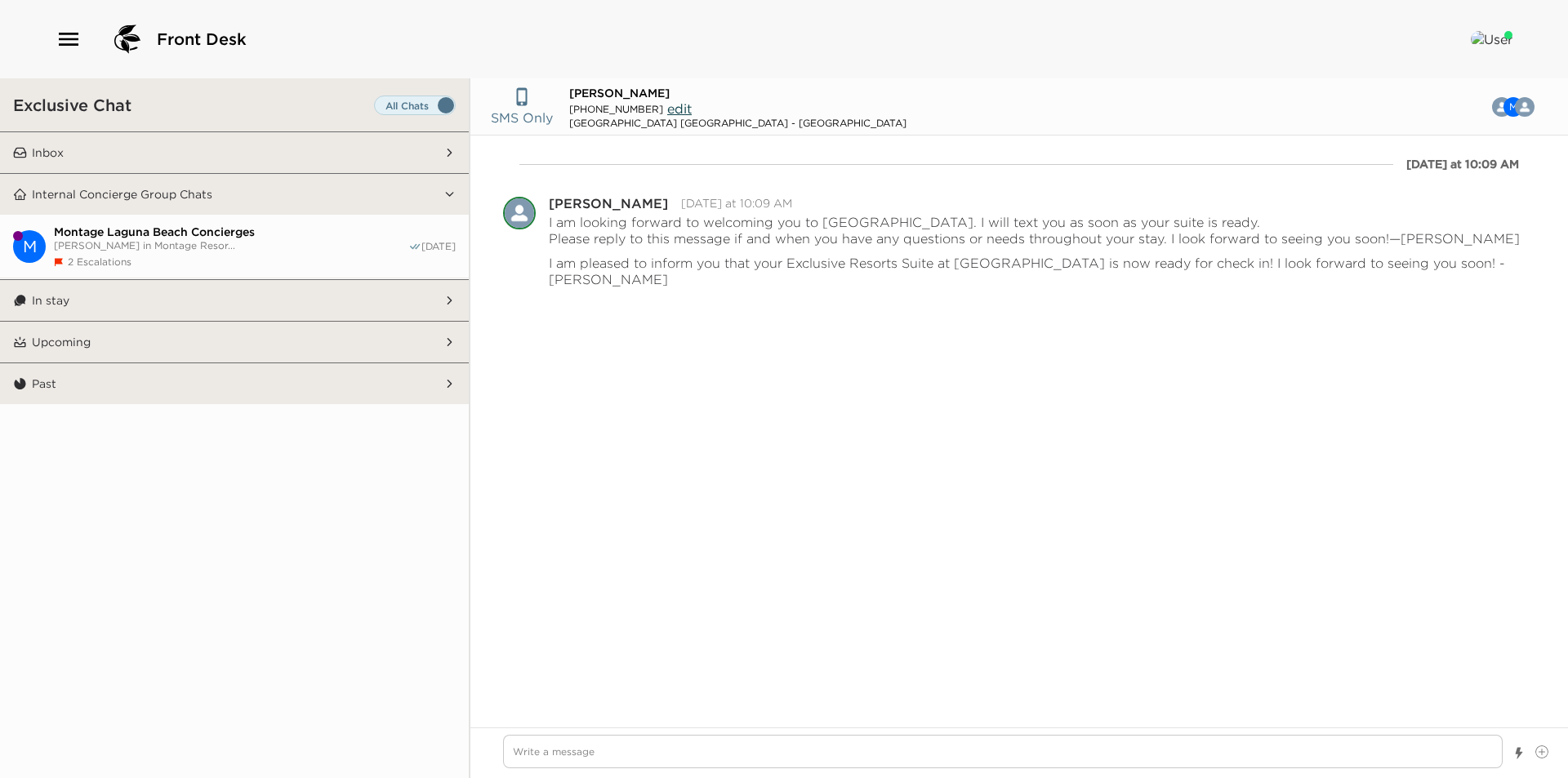
click at [222, 252] on div "Montage Laguna Beach Concierges [PERSON_NAME] in Montage Resor... 2 Escalations" at bounding box center [231, 246] width 355 height 44
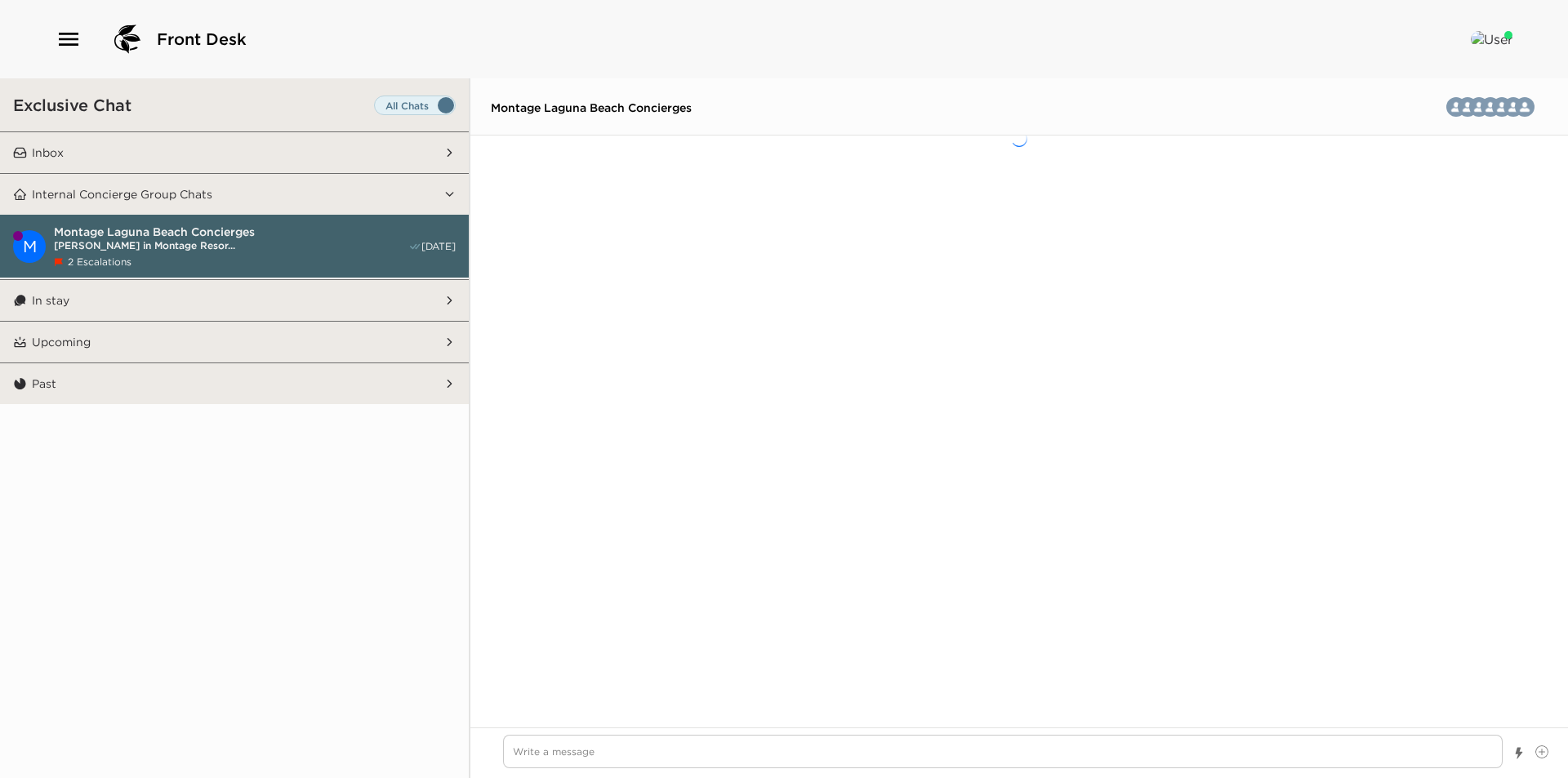
scroll to position [3283, 0]
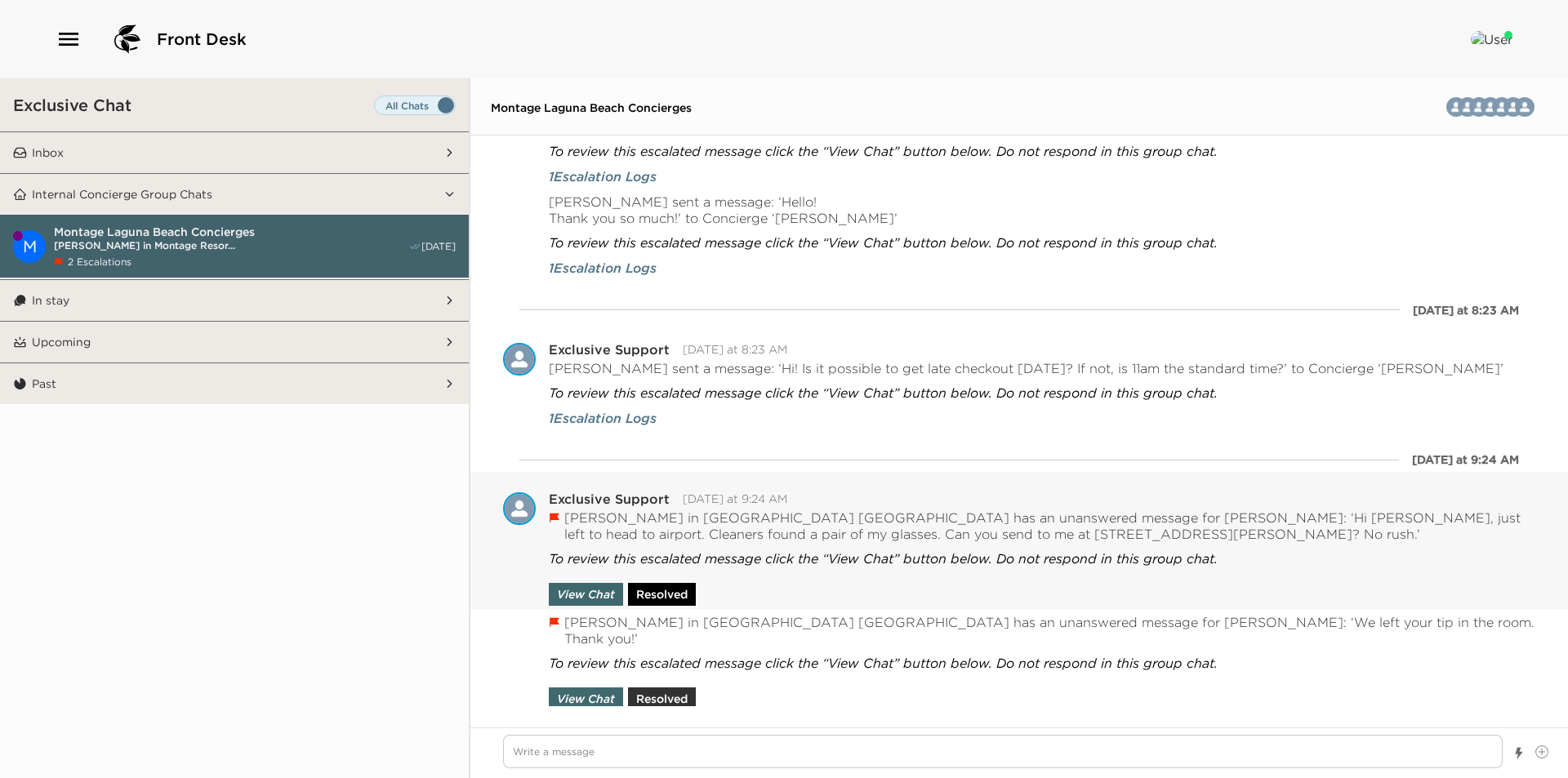
click at [657, 588] on button "Resolved" at bounding box center [662, 594] width 68 height 23
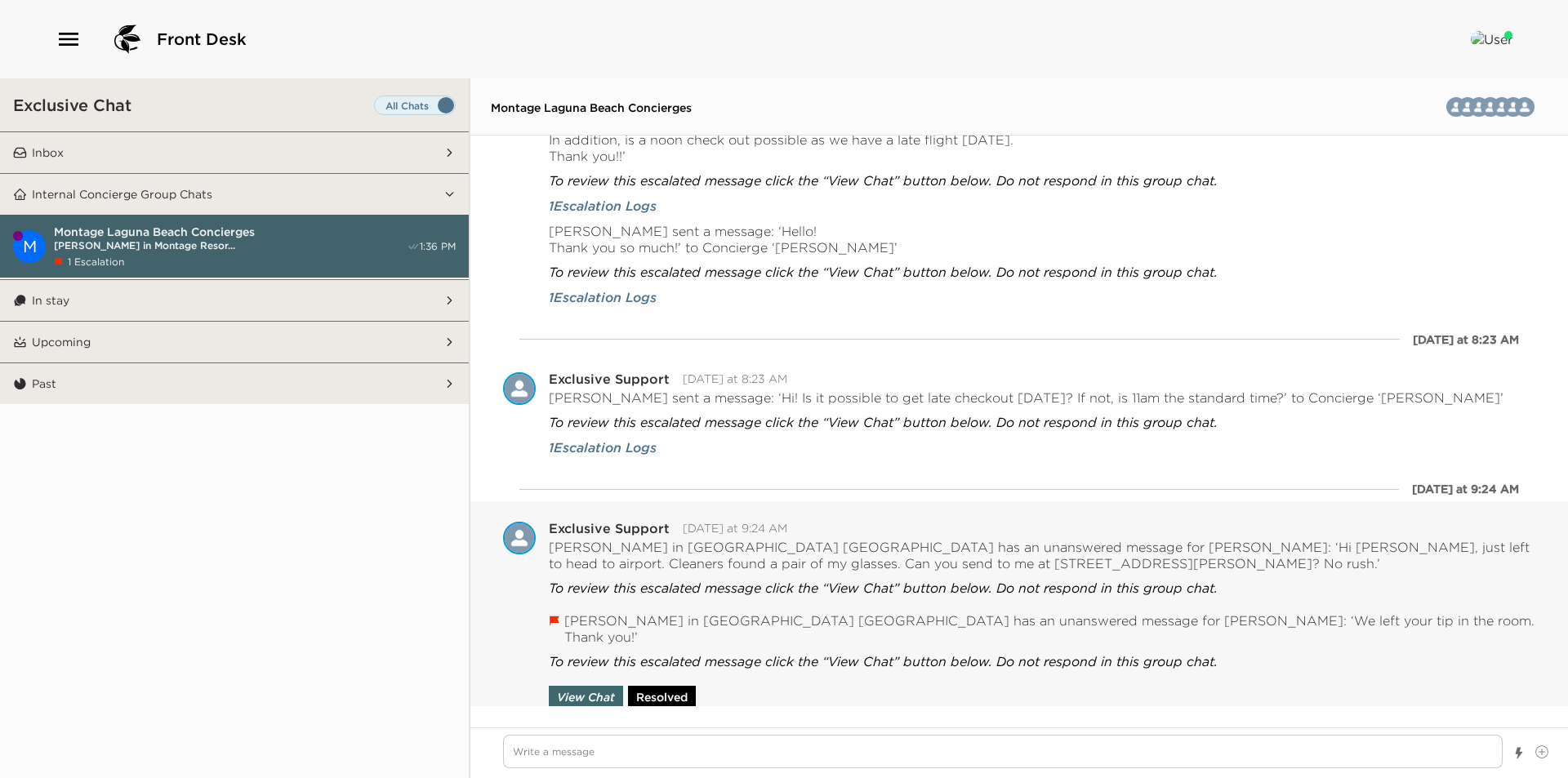
click at [657, 694] on button "Resolved" at bounding box center [662, 697] width 68 height 23
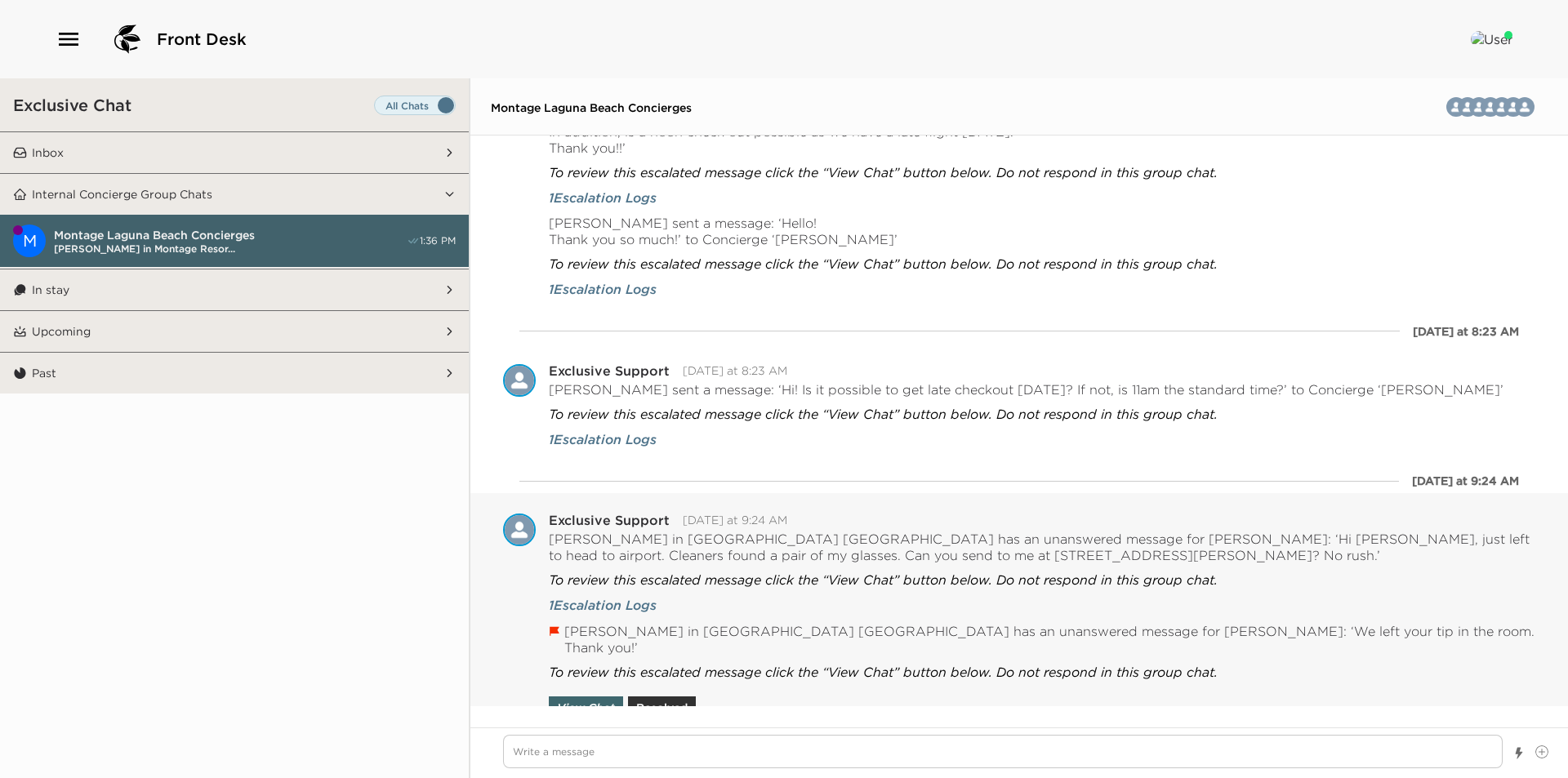
scroll to position [16745, 0]
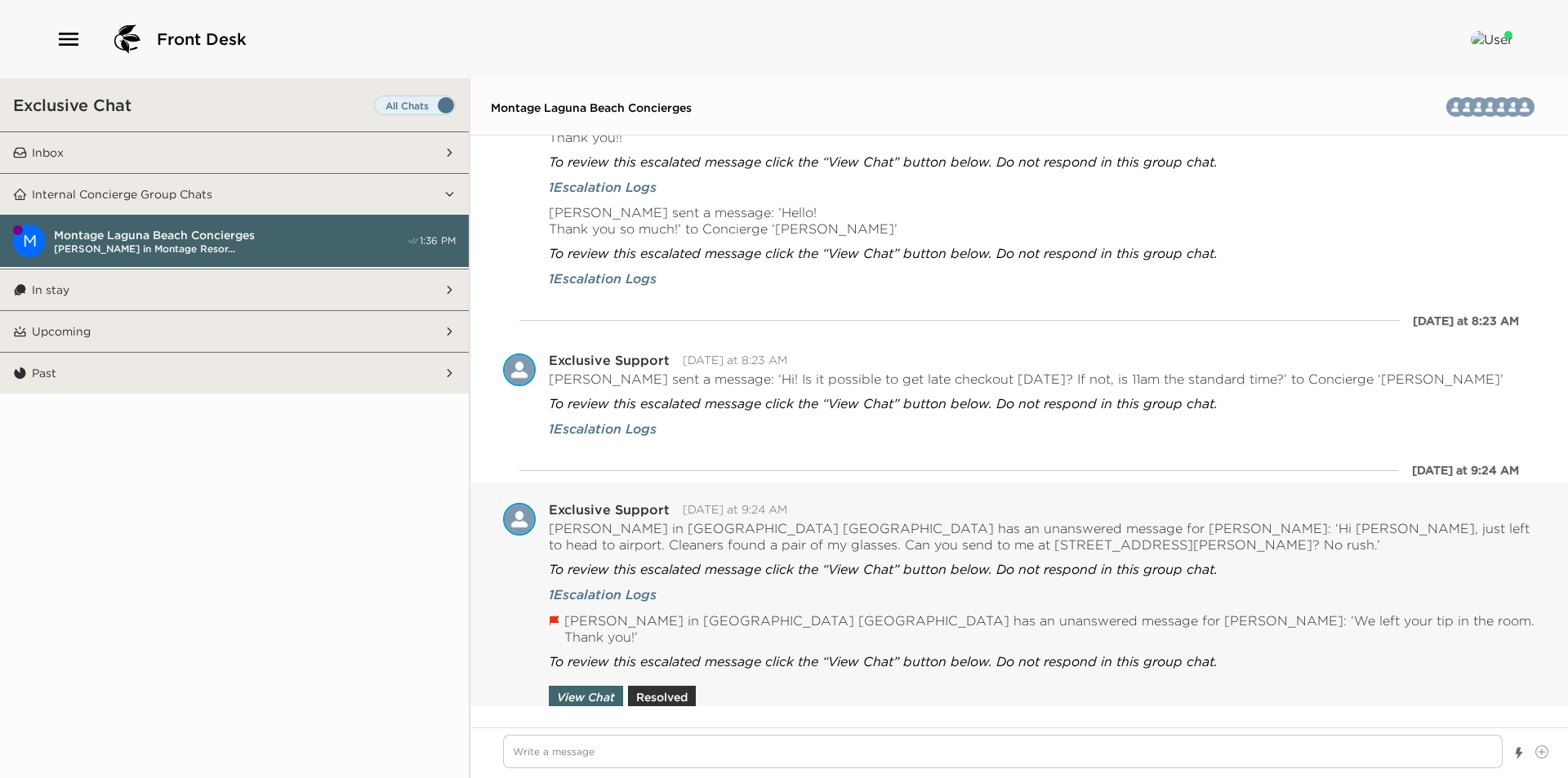
click at [267, 194] on button "Internal Concierge Group Chats" at bounding box center [235, 194] width 417 height 41
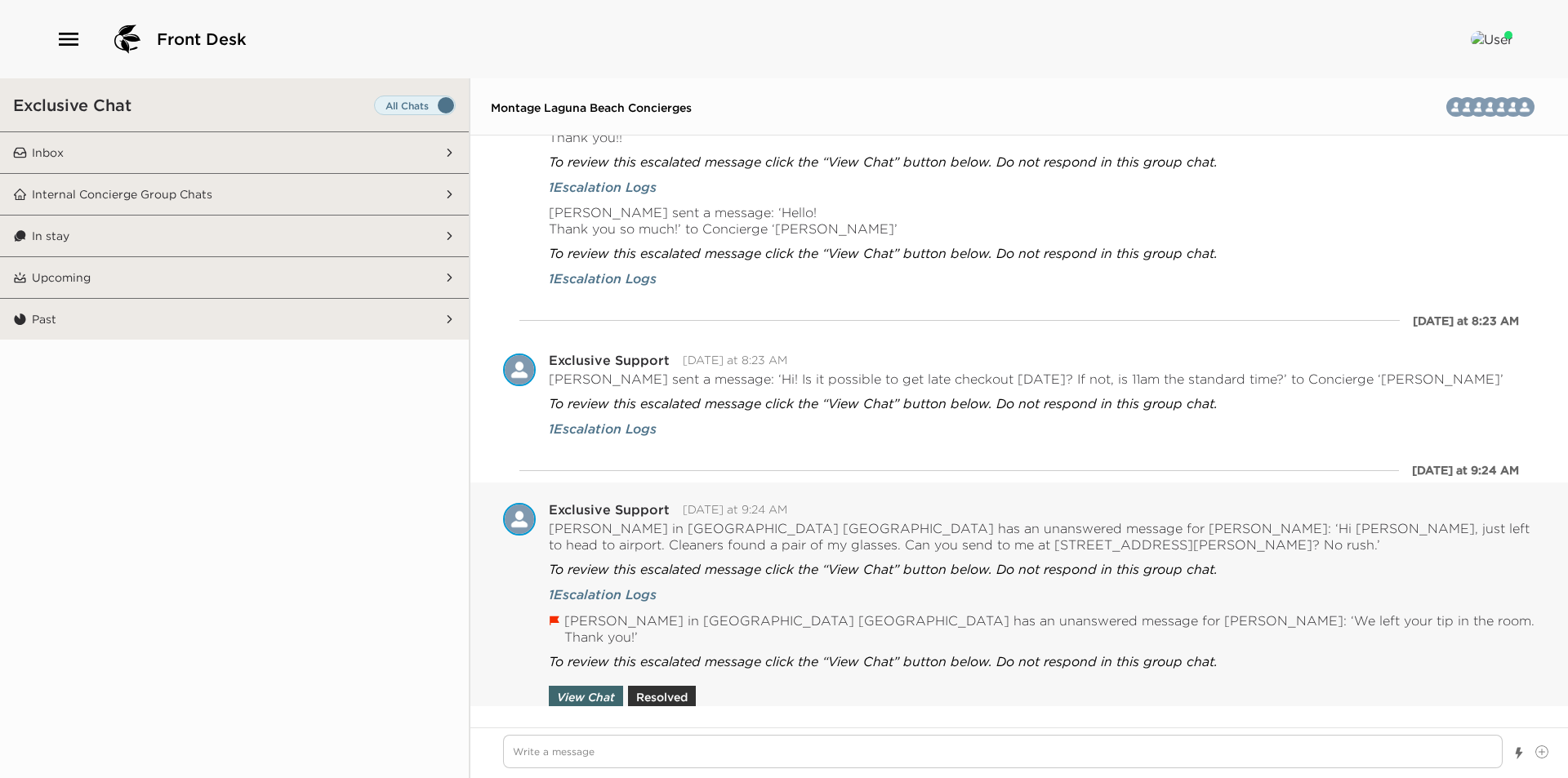
click at [667, 705] on div "[PERSON_NAME] in [GEOGRAPHIC_DATA] [GEOGRAPHIC_DATA] has an unanswered message …" at bounding box center [1019, 661] width 1098 height 105
click at [667, 696] on button "Resolved" at bounding box center [662, 697] width 68 height 23
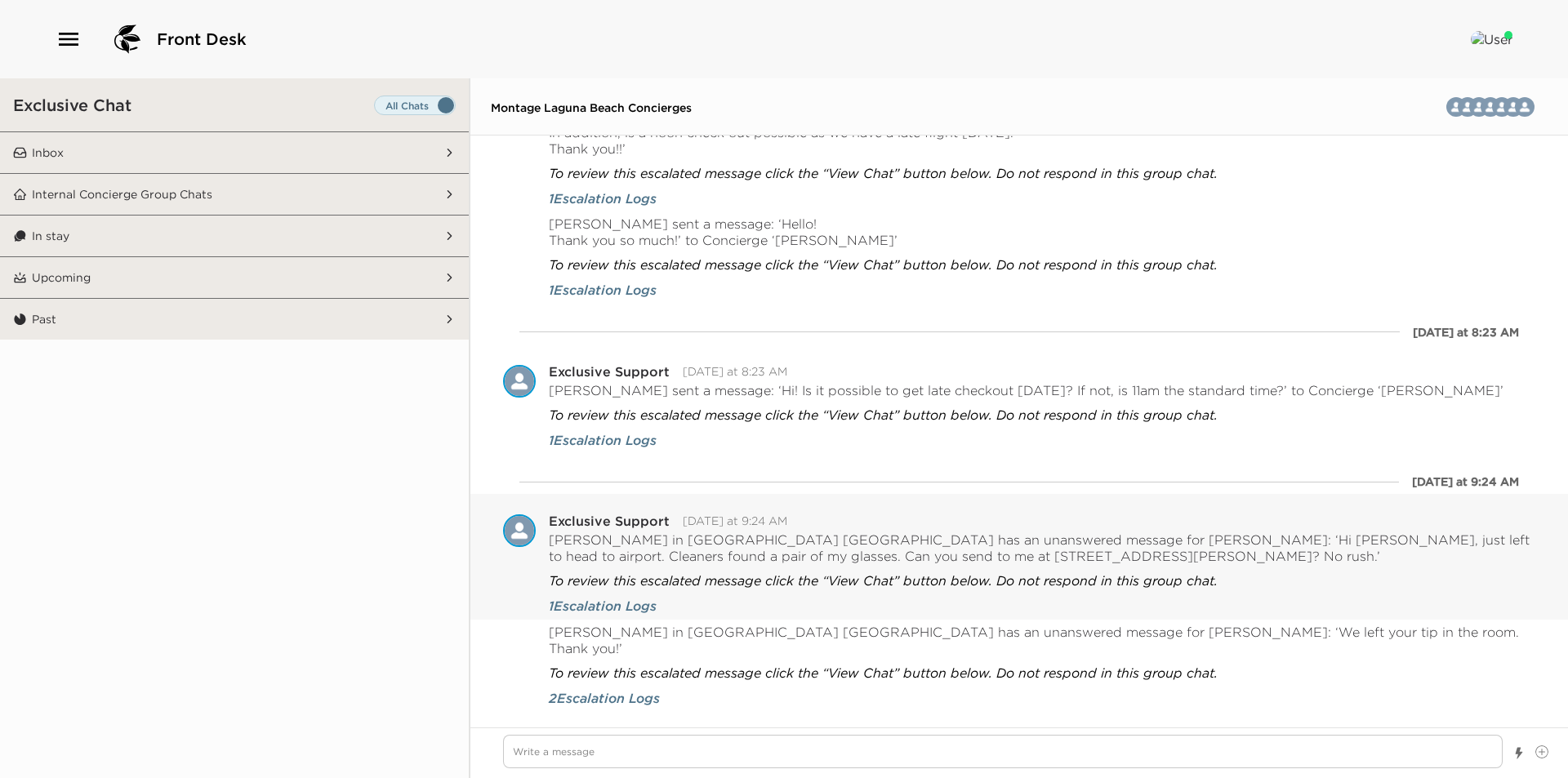
click at [283, 182] on button "Internal Concierge Group Chats" at bounding box center [235, 194] width 417 height 41
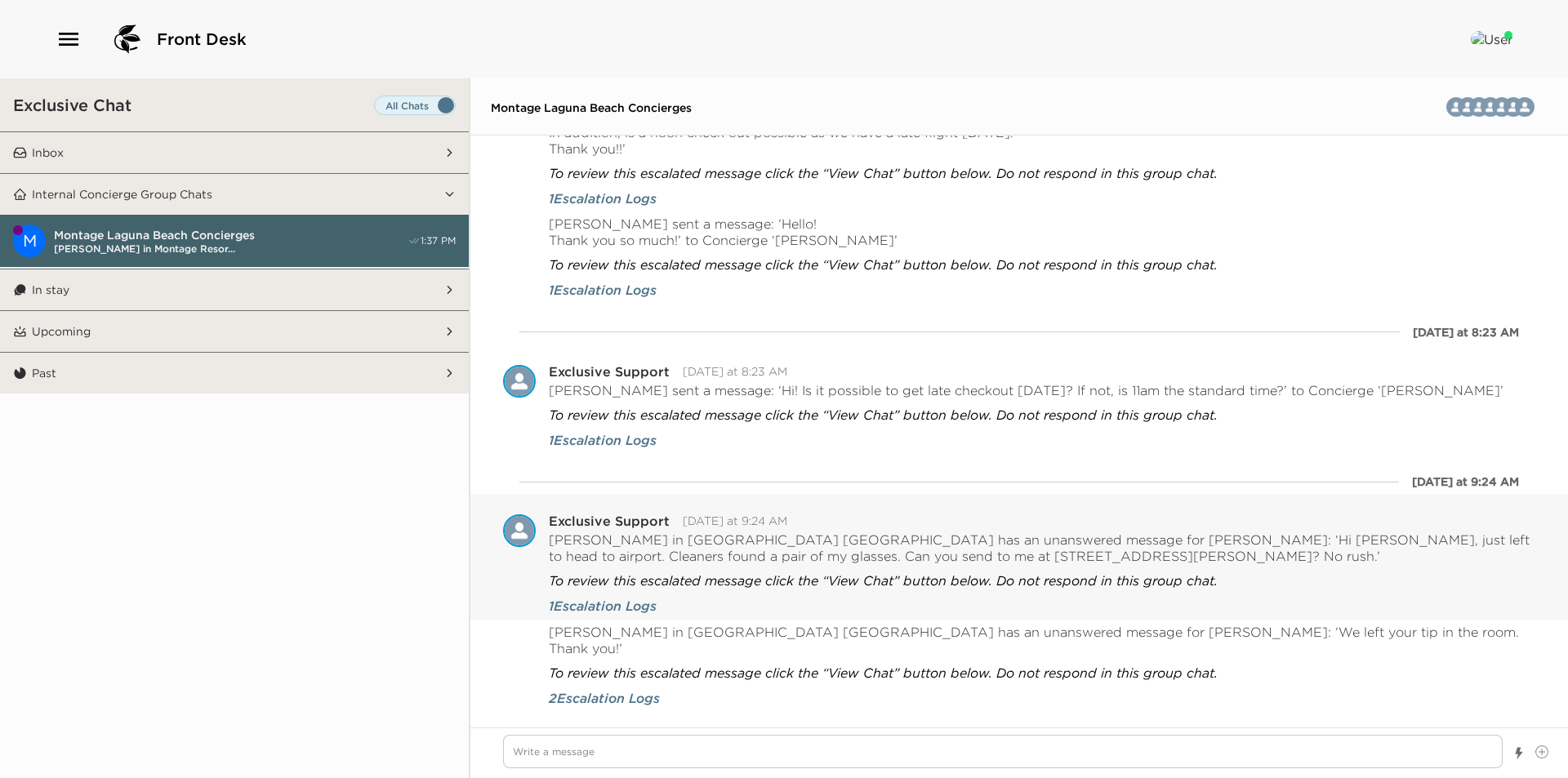
click at [278, 156] on button "Inbox" at bounding box center [235, 153] width 417 height 41
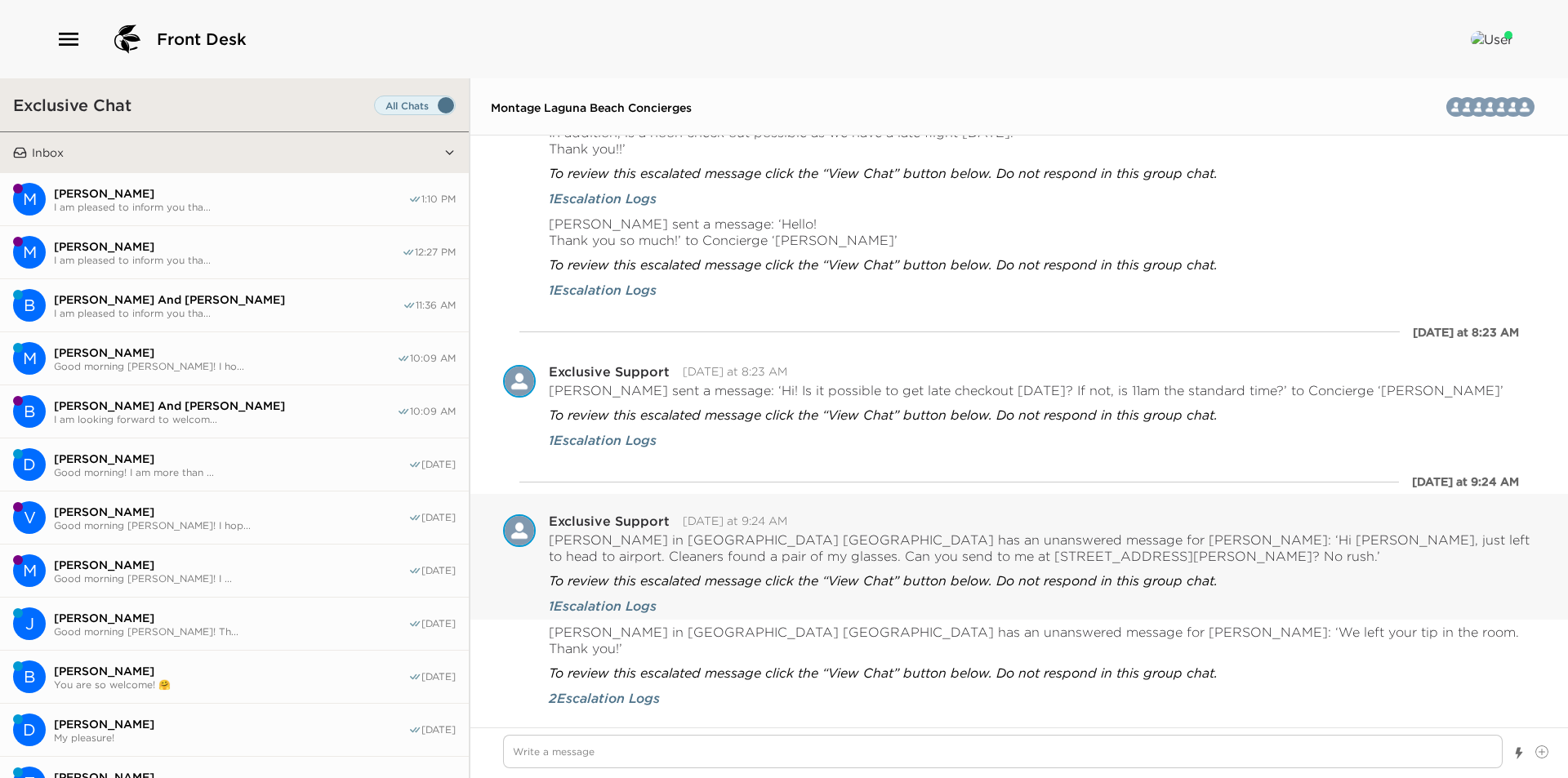
click at [274, 179] on button "M [PERSON_NAME] I am pleased to inform you tha... 1:10 PM" at bounding box center [234, 199] width 469 height 53
type textarea "x"
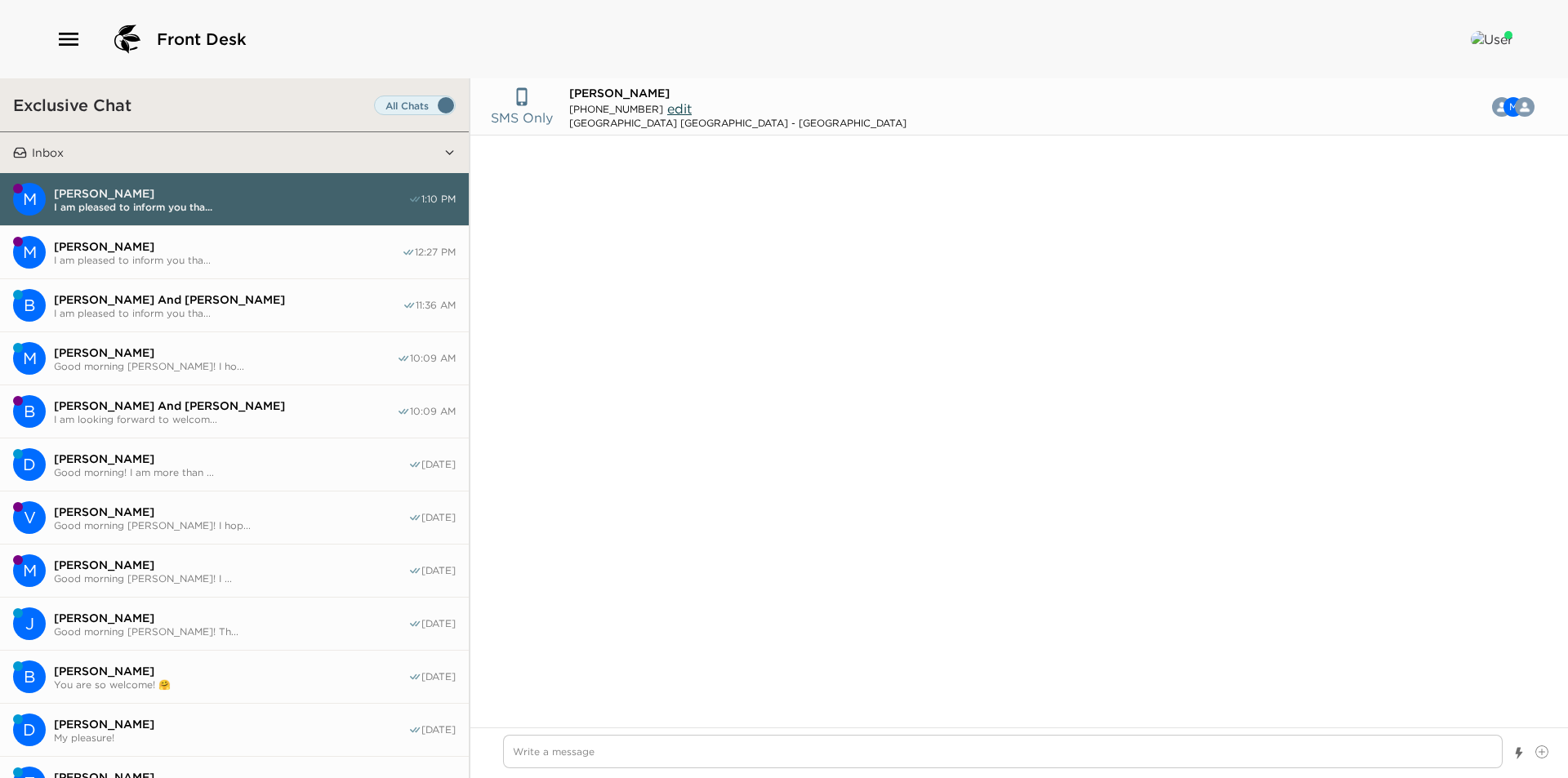
type input "[PHONE_NUMBER]"
click at [276, 165] on button "Inbox" at bounding box center [235, 153] width 417 height 41
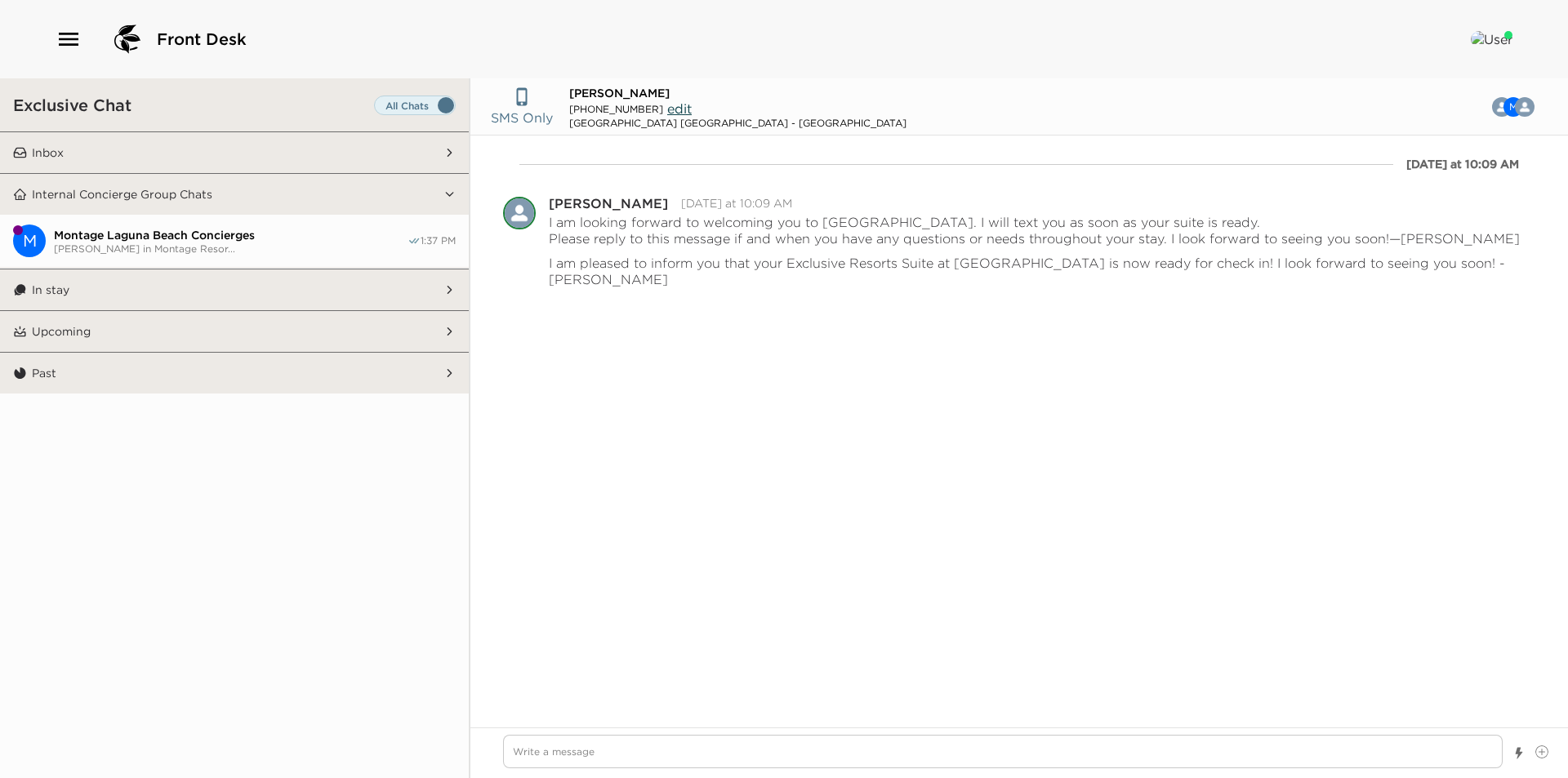
click at [275, 210] on button "Internal Concierge Group Chats" at bounding box center [235, 194] width 417 height 41
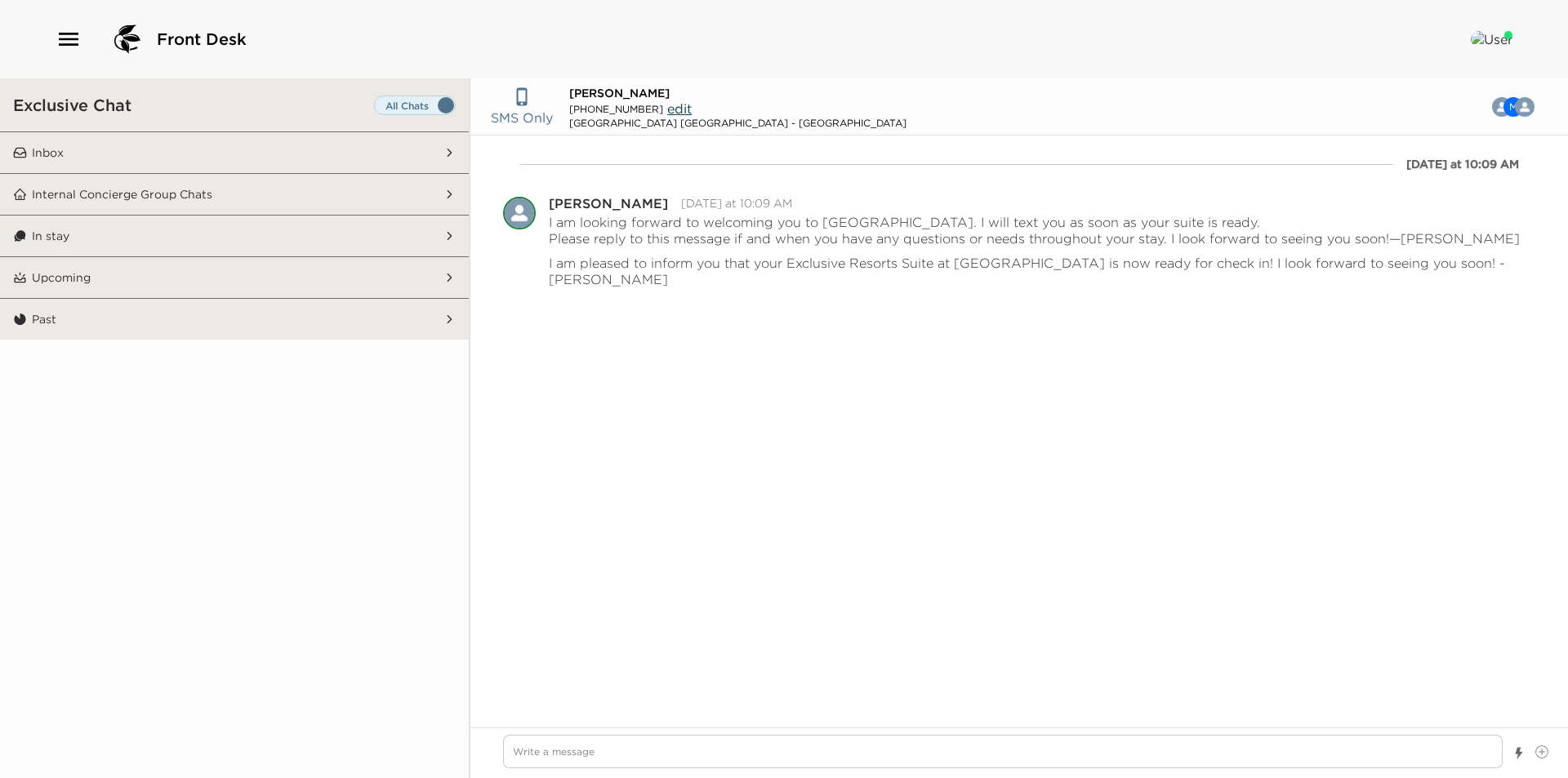
click at [278, 143] on button "Inbox" at bounding box center [235, 153] width 417 height 41
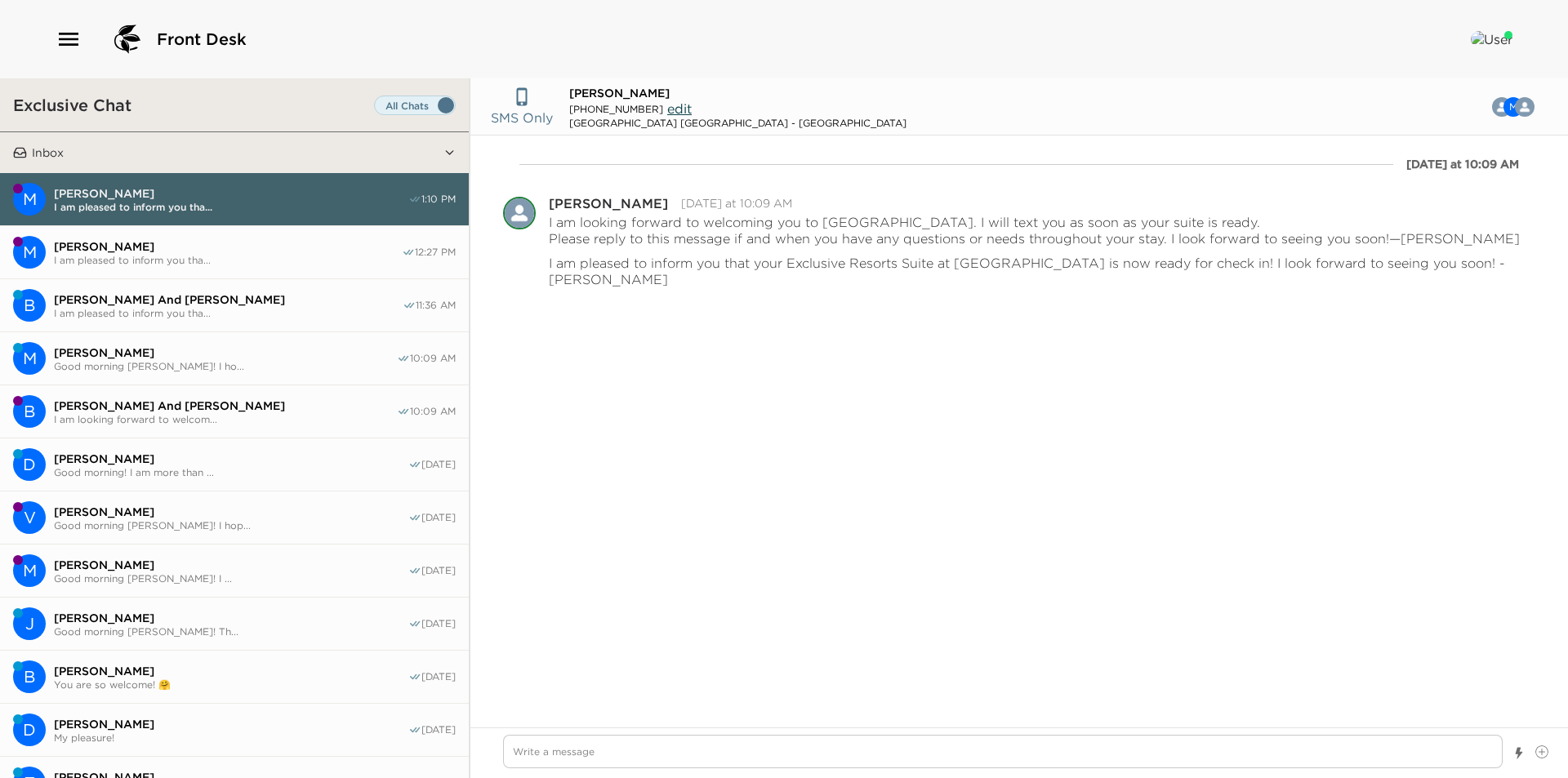
click at [272, 254] on span "I am pleased to inform you tha..." at bounding box center [227, 260] width 348 height 13
type textarea "x"
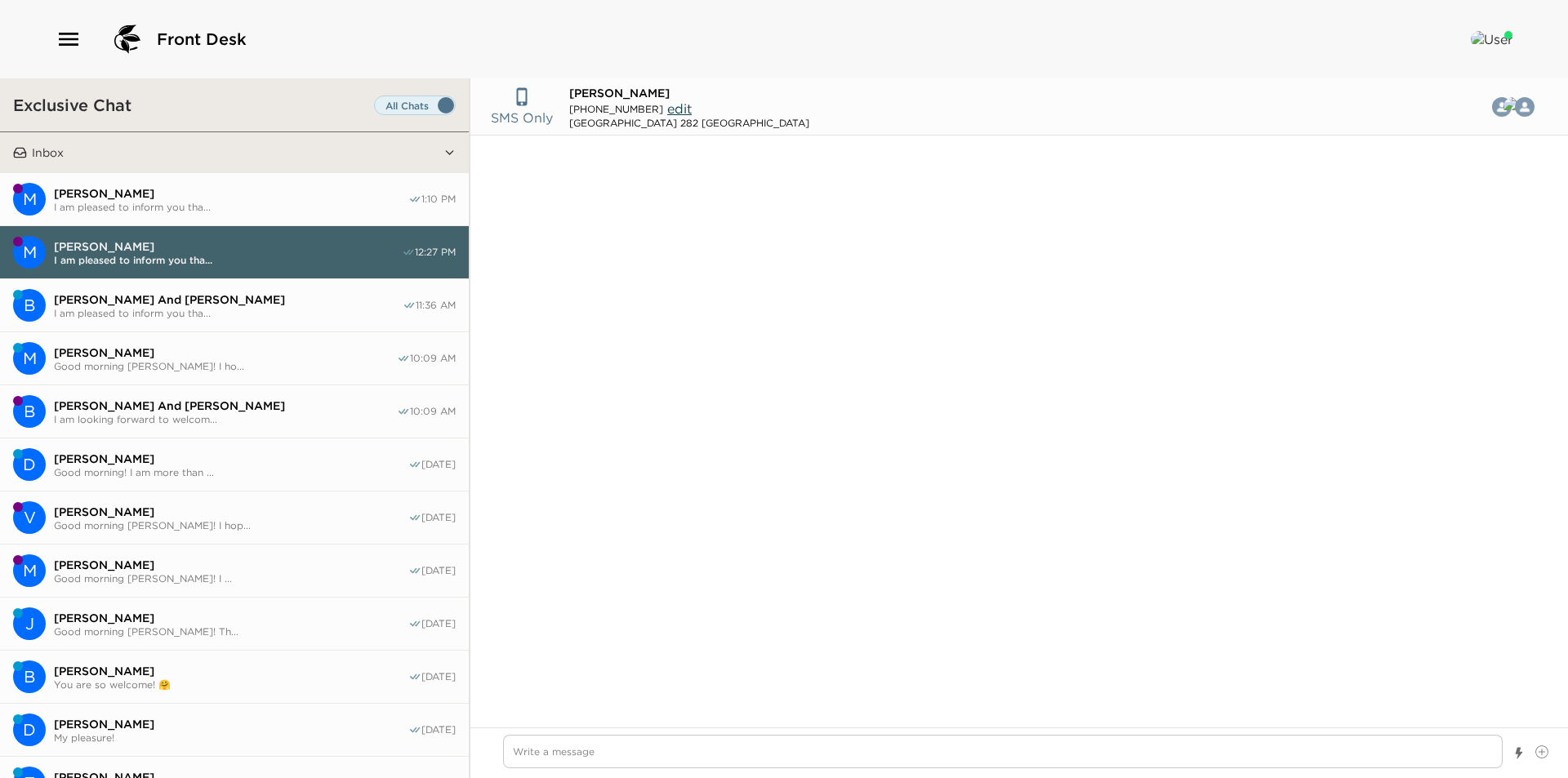
type input "[PHONE_NUMBER]"
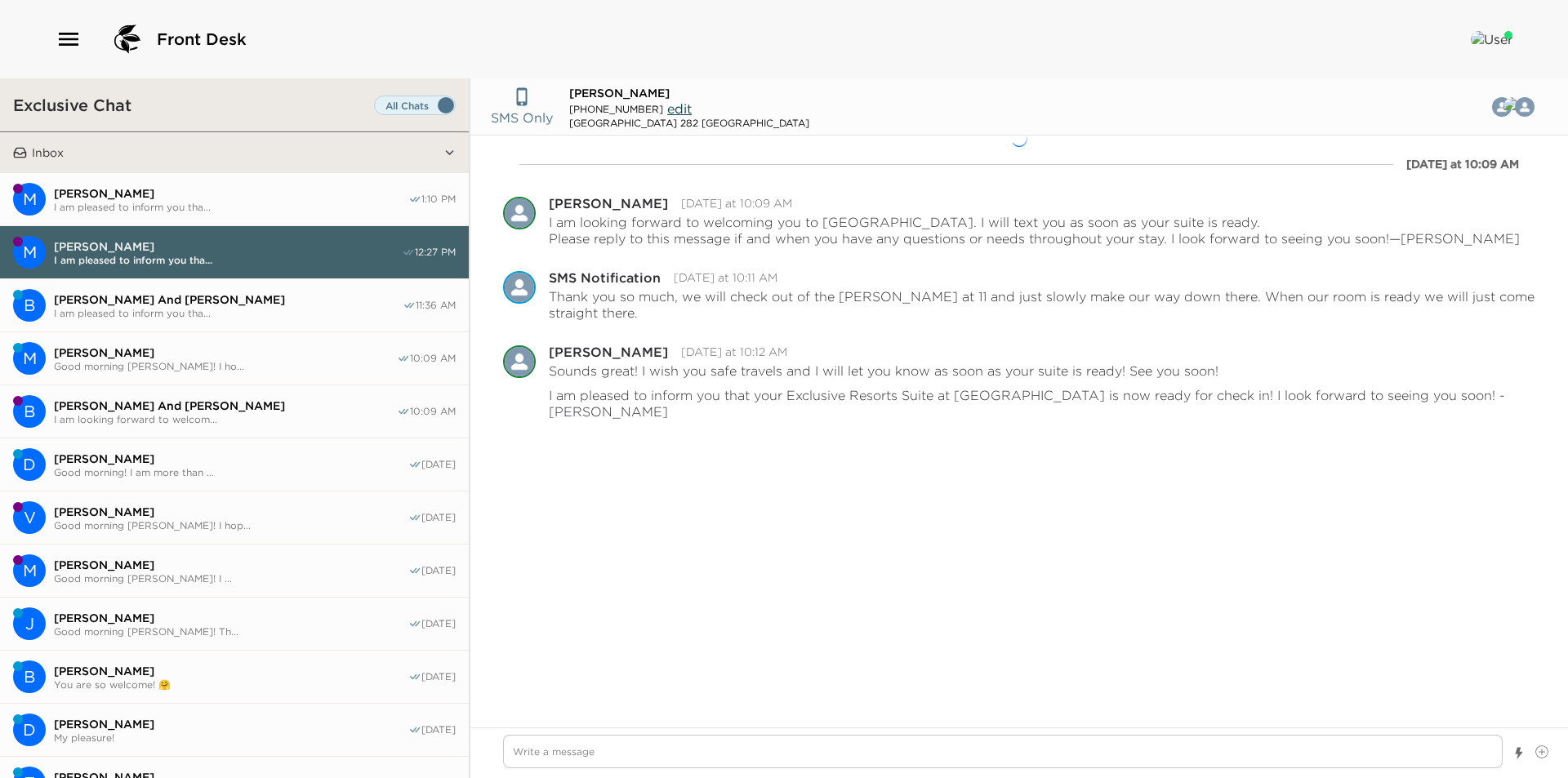
click at [265, 195] on span "[PERSON_NAME]" at bounding box center [231, 194] width 355 height 15
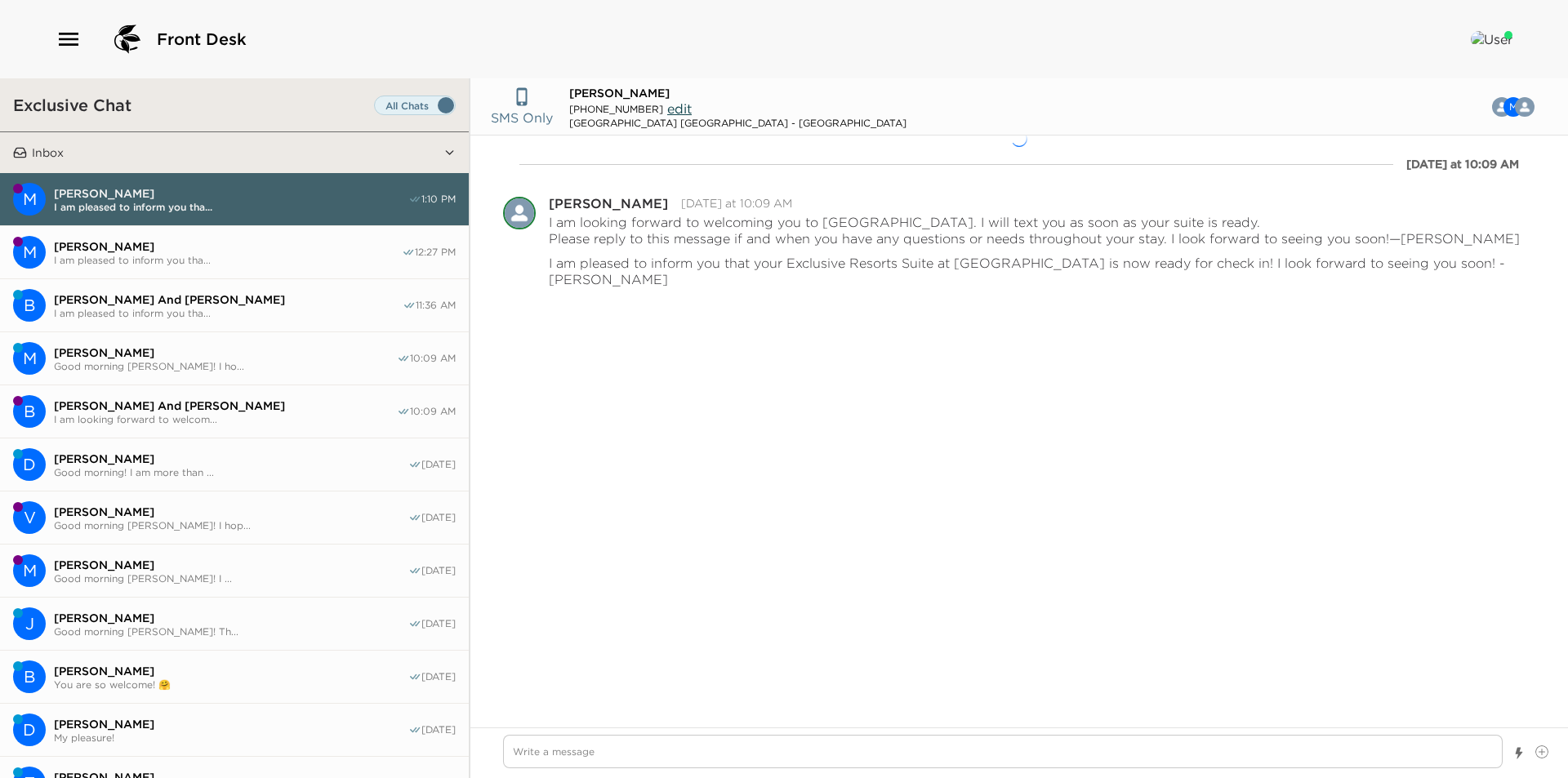
click at [265, 137] on button "Inbox" at bounding box center [235, 153] width 417 height 41
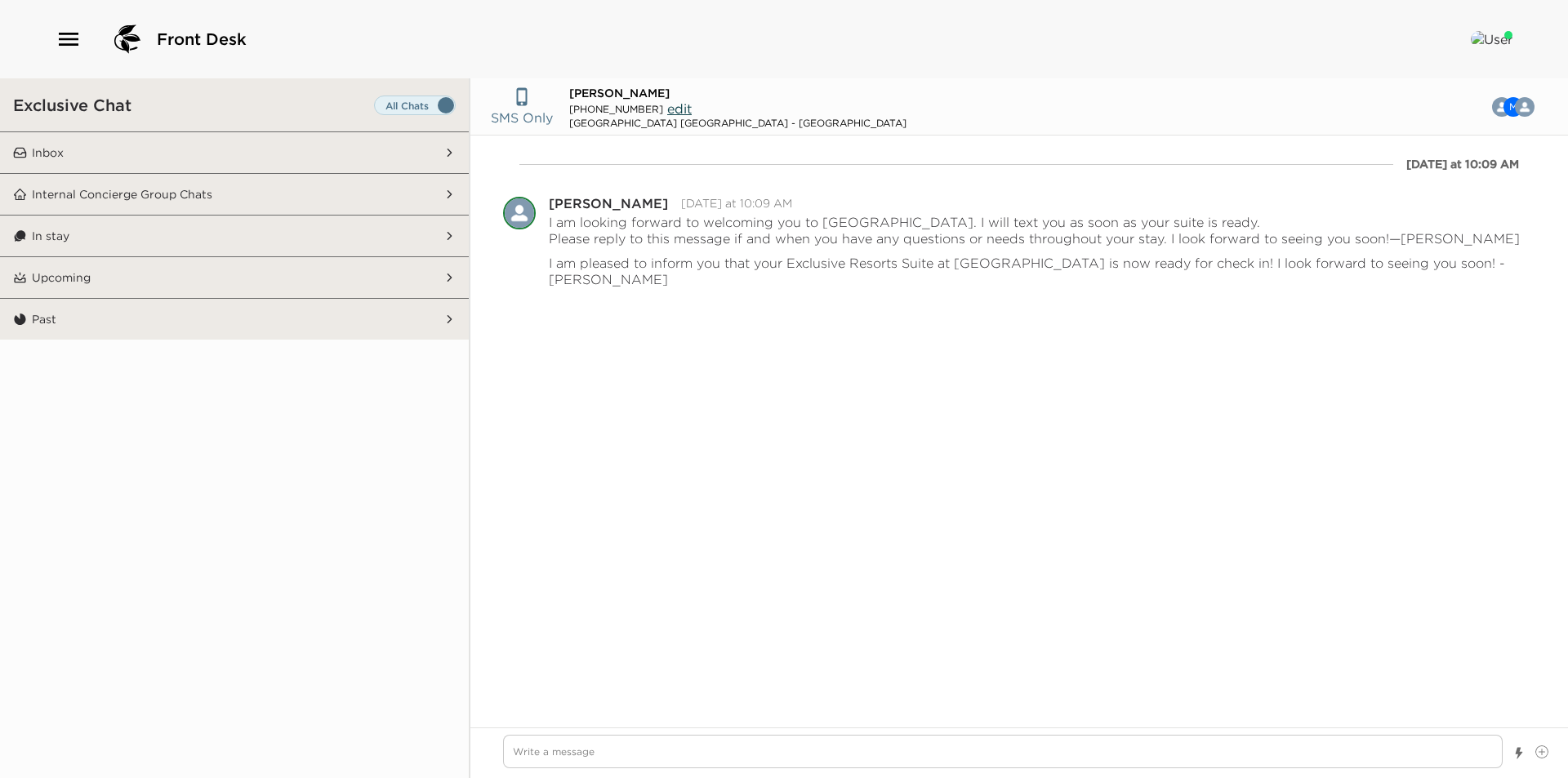
click at [265, 137] on button "Inbox" at bounding box center [235, 153] width 417 height 41
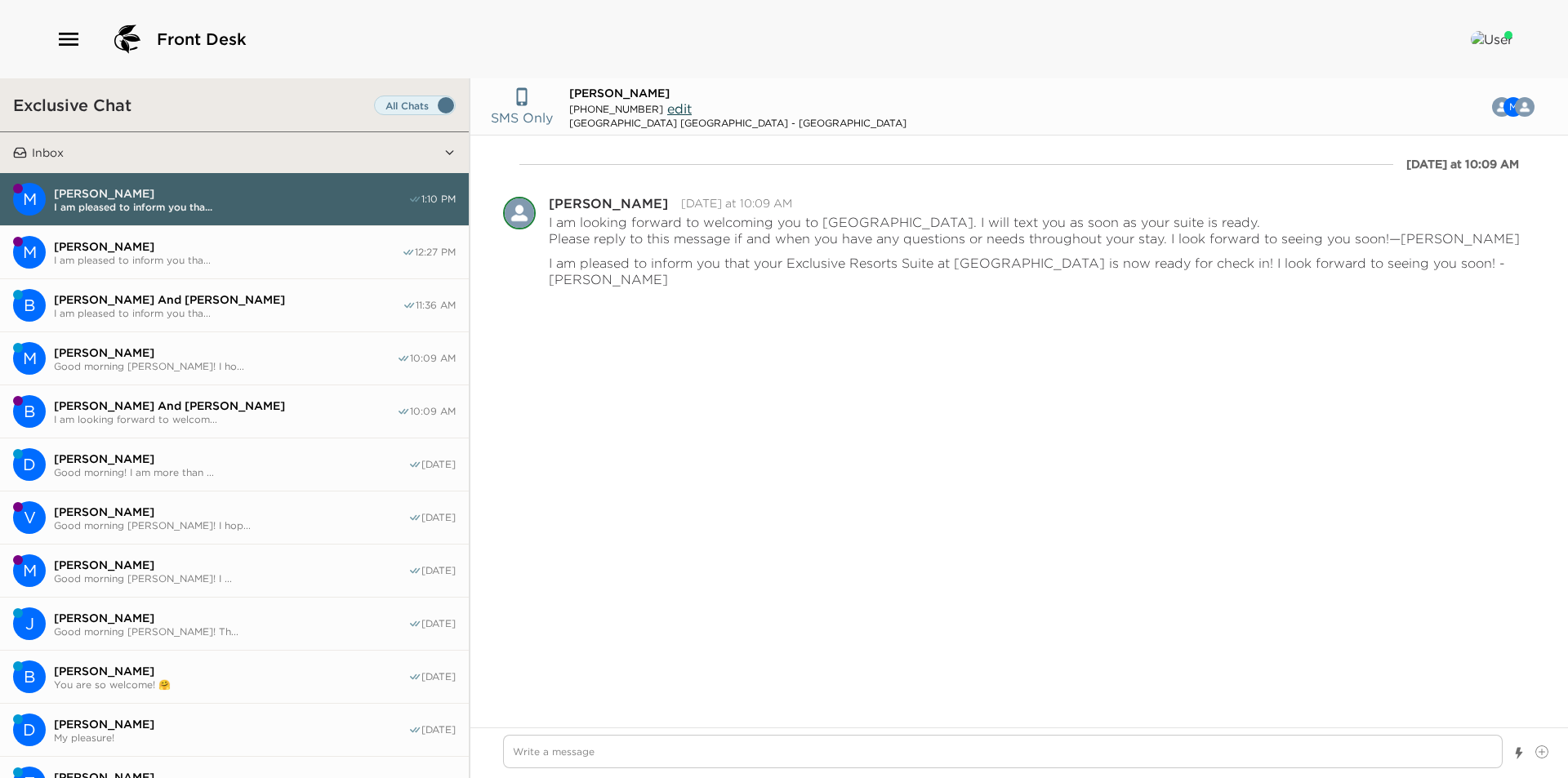
click at [263, 202] on span "I am pleased to inform you tha..." at bounding box center [231, 207] width 355 height 13
click at [256, 339] on button "M [PERSON_NAME] Good morning [PERSON_NAME]! I ho... 10:09 AM" at bounding box center [234, 358] width 469 height 53
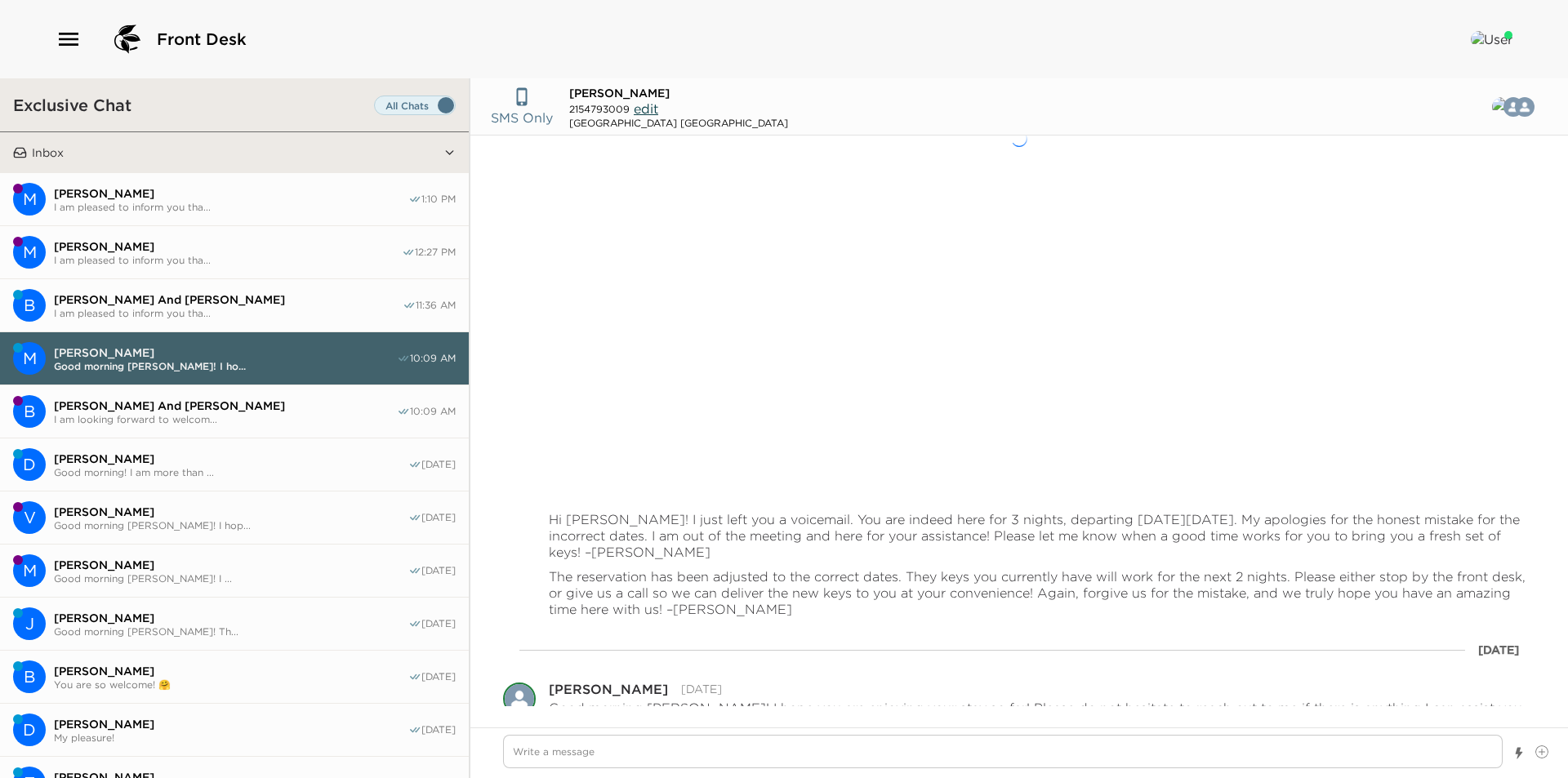
scroll to position [392, 0]
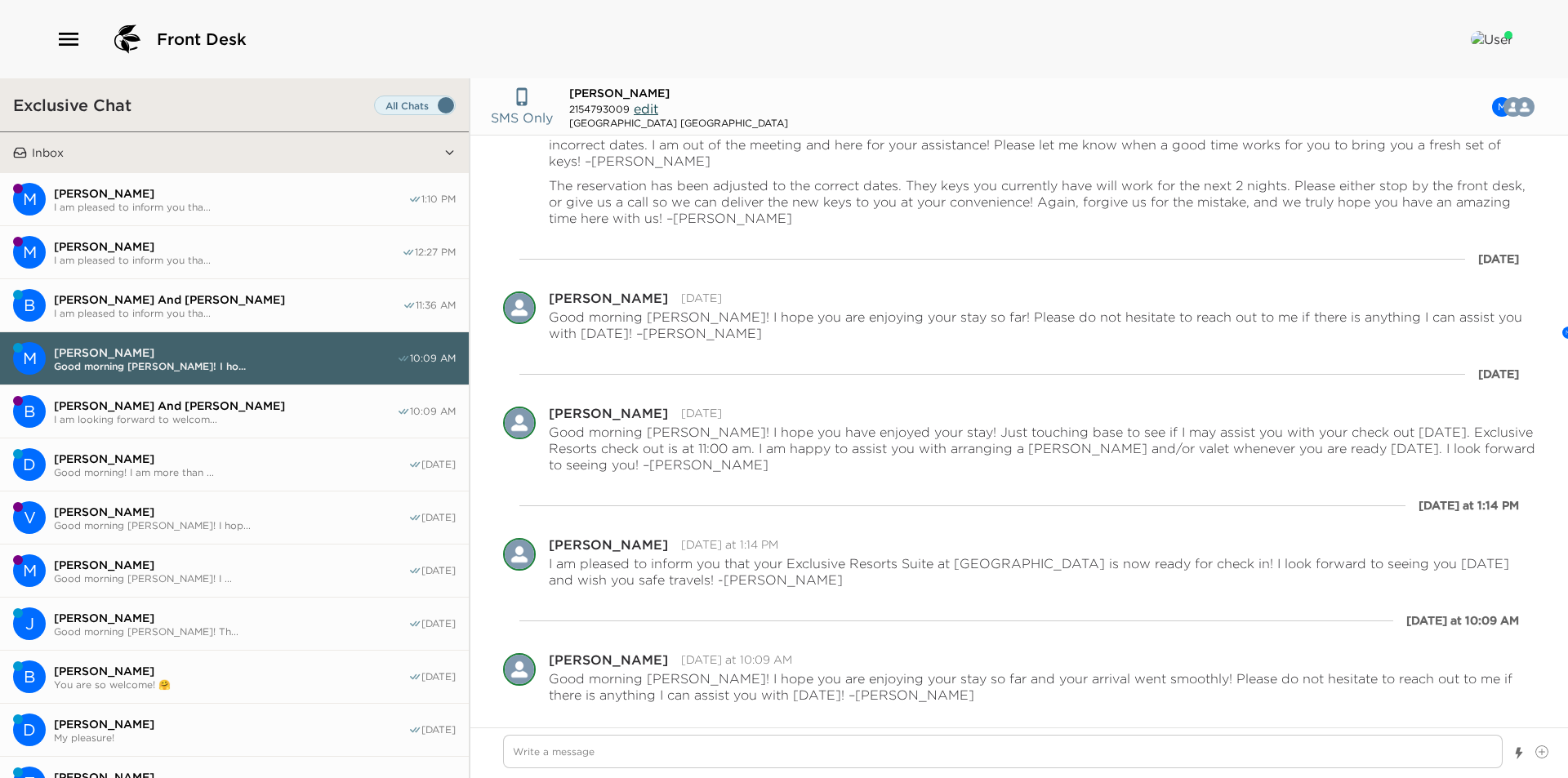
click at [257, 244] on span "[PERSON_NAME]" at bounding box center [227, 246] width 348 height 15
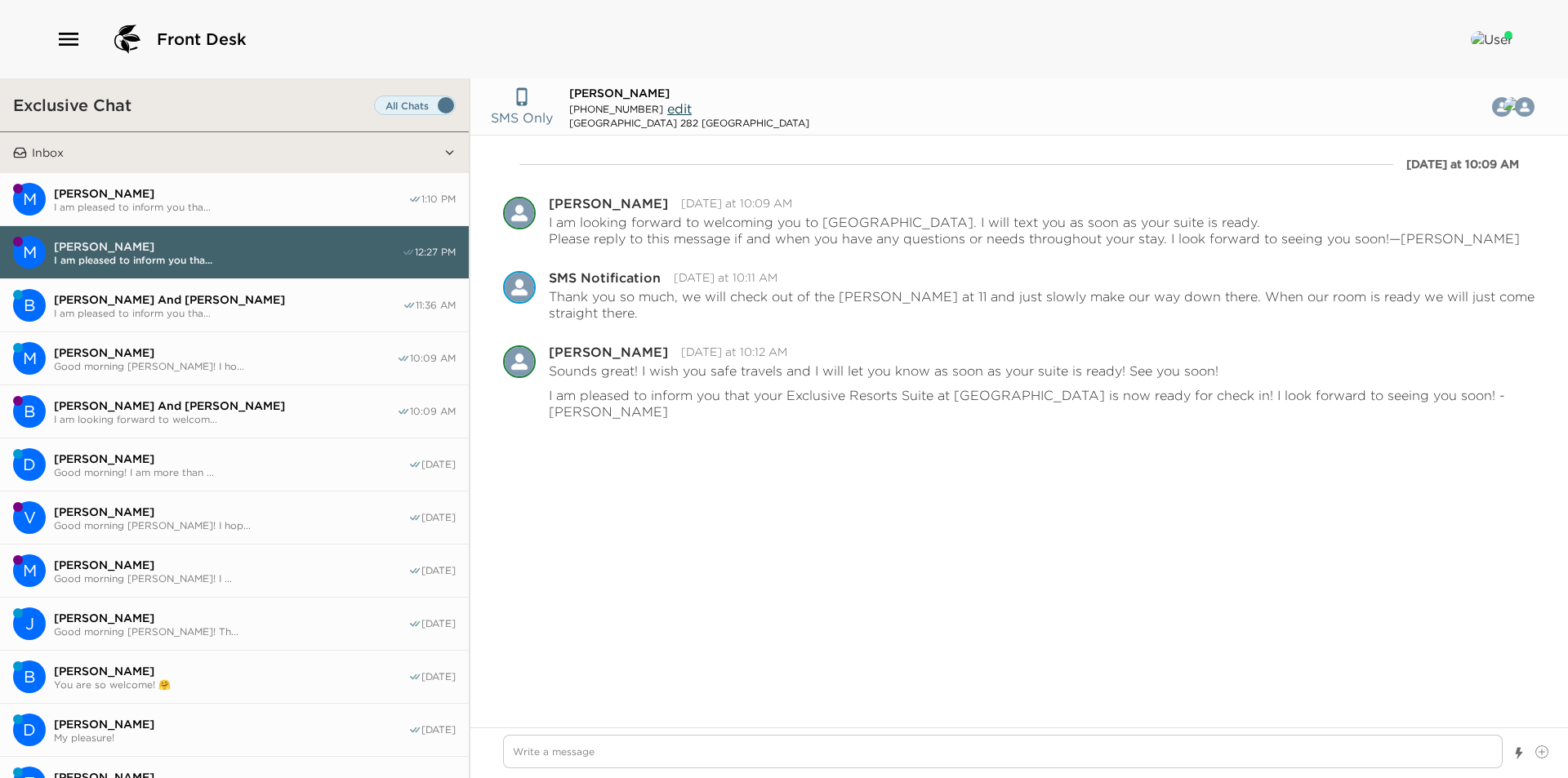
click at [251, 205] on span "I am pleased to inform you tha..." at bounding box center [231, 207] width 355 height 13
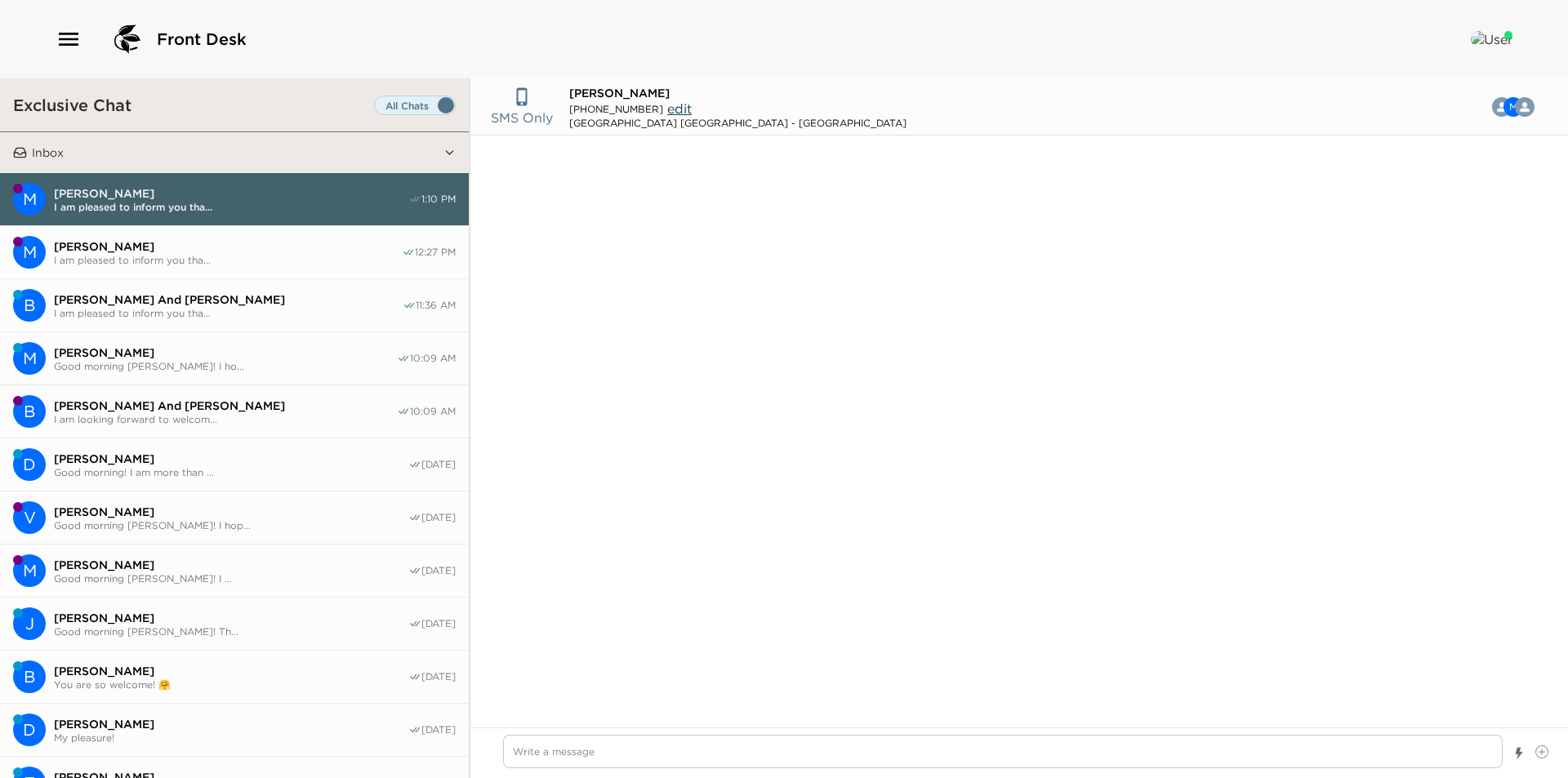
type textarea "x"
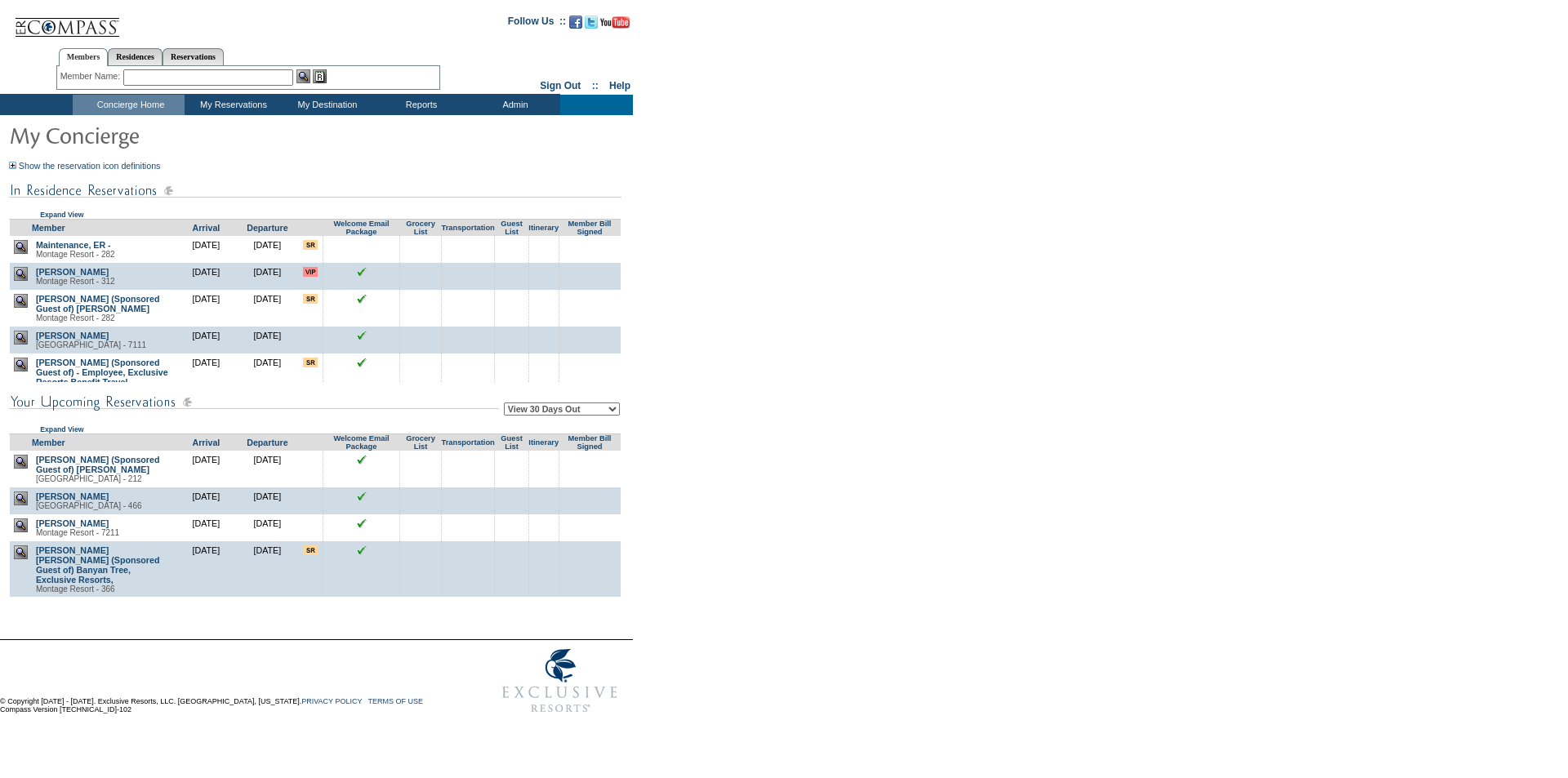
click at [143, 103] on td "Concierge Home" at bounding box center [128, 105] width 112 height 20
